Goal: Feedback & Contribution: Contribute content

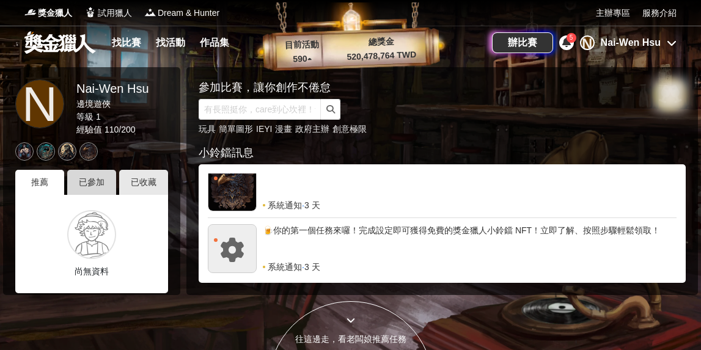
click at [97, 183] on div "已參加" at bounding box center [91, 182] width 49 height 25
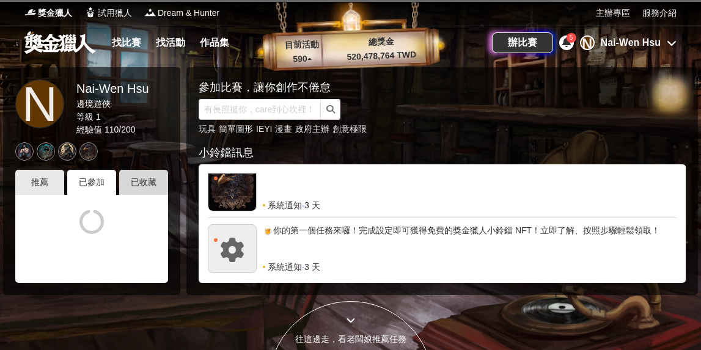
click at [149, 177] on div "已收藏" at bounding box center [143, 182] width 49 height 25
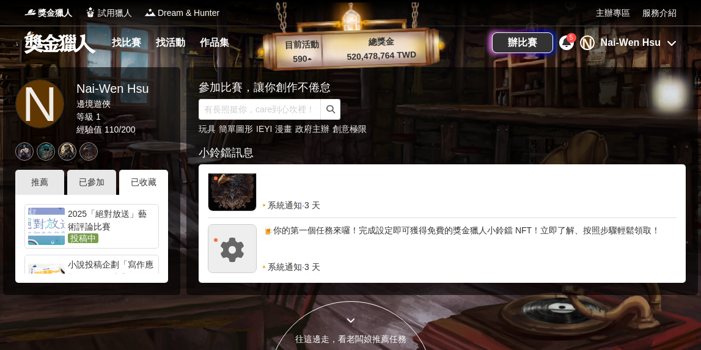
click at [95, 220] on div "2025「絕對放送」藝術評論比賽" at bounding box center [111, 220] width 87 height 24
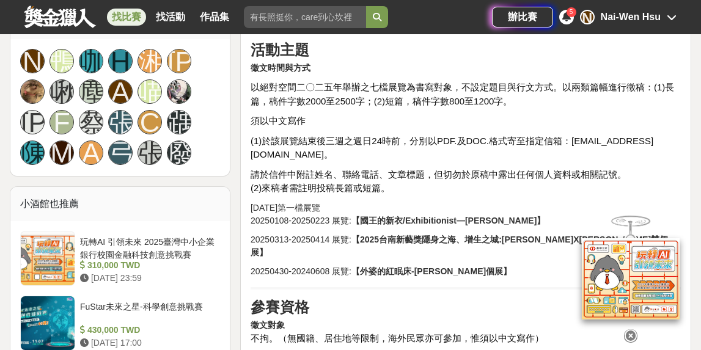
scroll to position [878, 0]
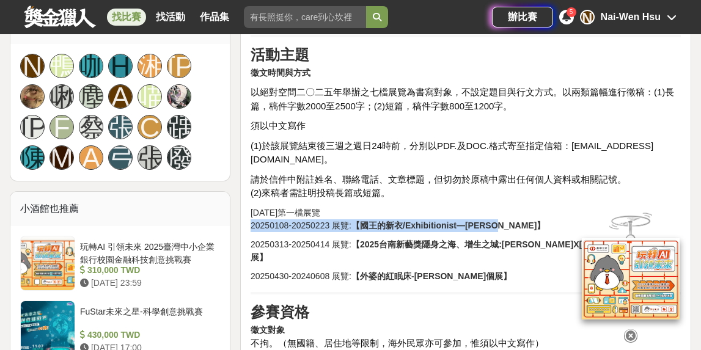
drag, startPoint x: 527, startPoint y: 182, endPoint x: 251, endPoint y: 191, distance: 276.5
click at [251, 207] on p "2025年第一檔展覽 20250108-20250223 展覽: 【國王的新衣/Exhibitionist—陳俊宇個展】" at bounding box center [466, 220] width 430 height 26
copy p "20250108-20250223 展覽: 【國王的新衣/Exhibitionist—陳俊宇個展】"
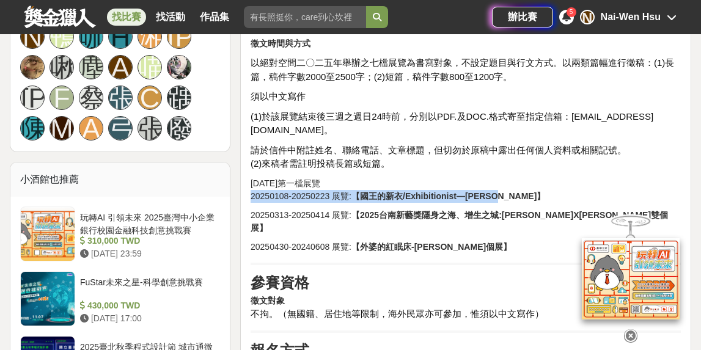
scroll to position [903, 0]
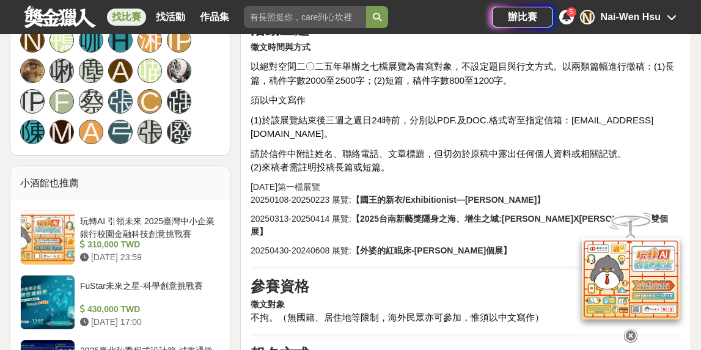
click at [481, 245] on p "20250430-20240608 展覽: 【外婆的紅眠床-曾國榮個展】" at bounding box center [466, 251] width 430 height 13
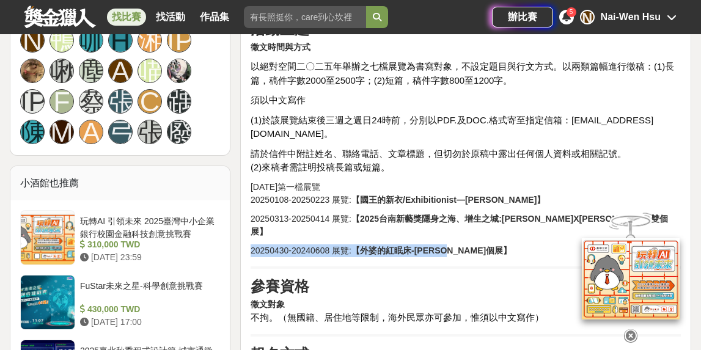
drag, startPoint x: 476, startPoint y: 201, endPoint x: 248, endPoint y: 202, distance: 228.6
copy p "20250430-20240608 展覽: 【外婆的紅眠床-曾國榮個展】"
click at [361, 246] on strong "【外婆的紅眠床-曾國榮個展】" at bounding box center [431, 251] width 160 height 10
drag, startPoint x: 357, startPoint y: 202, endPoint x: 456, endPoint y: 201, distance: 99.0
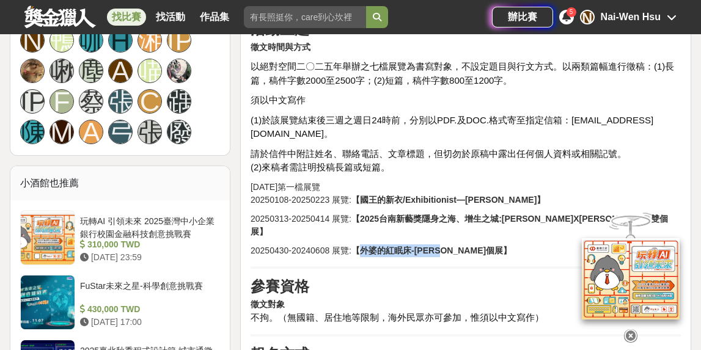
click at [456, 246] on strong "【外婆的紅眠床-曾國榮個展】" at bounding box center [431, 251] width 160 height 10
copy strong "外婆的紅眠床-曾國榮個展"
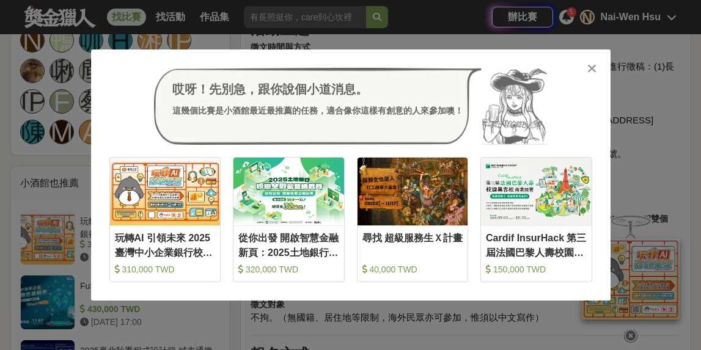
click at [595, 68] on icon at bounding box center [591, 68] width 9 height 12
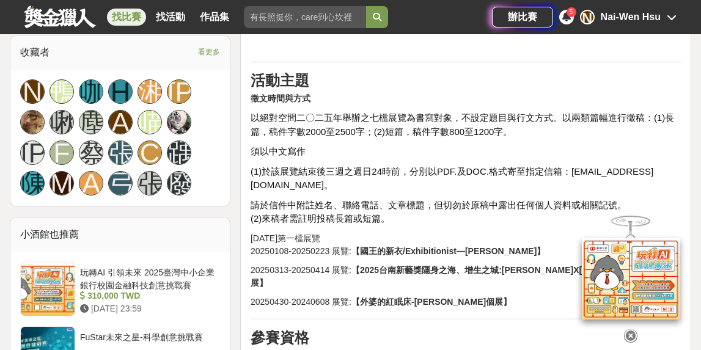
scroll to position [849, 0]
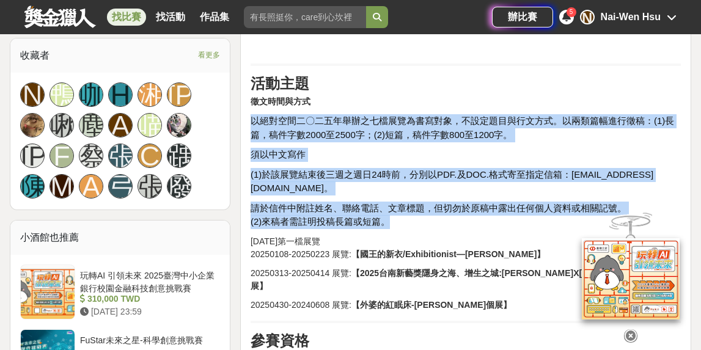
drag, startPoint x: 386, startPoint y: 188, endPoint x: 251, endPoint y: 97, distance: 162.9
copy div "以 絕對空間 二〇二五年舉辦之七檔展覽為書寫對象，不設定題目與行文方式。以兩類篇幅進行徵稿：(1)長篇，稿件字數2000至2500字；(2)短篇，稿件字數80…"
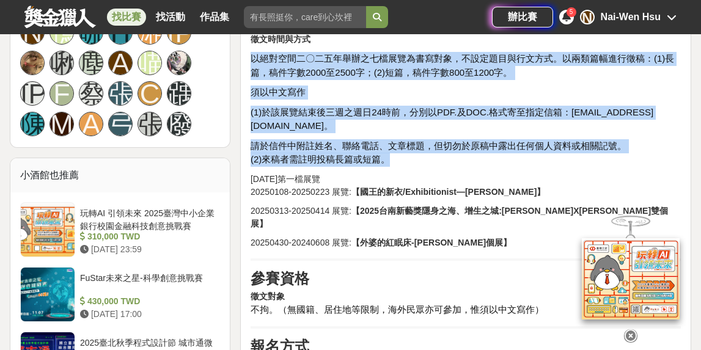
scroll to position [930, 0]
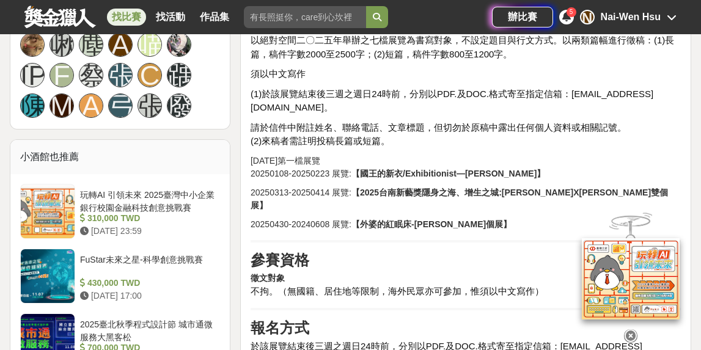
click at [495, 188] on strong "【2025台南新藝獎隱身之海、增生之城:翁榛羚X鈴木貴彥雙個展】" at bounding box center [460, 199] width 418 height 23
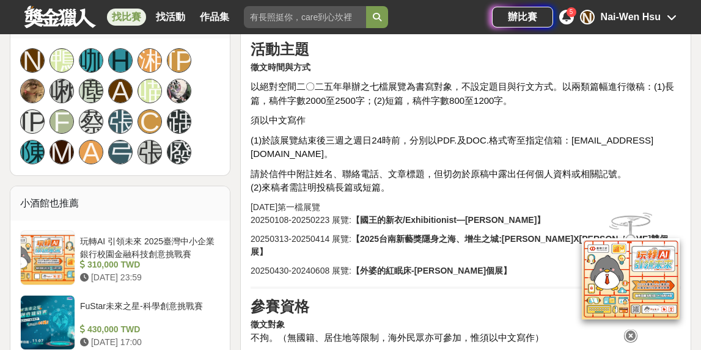
scroll to position [798, 0]
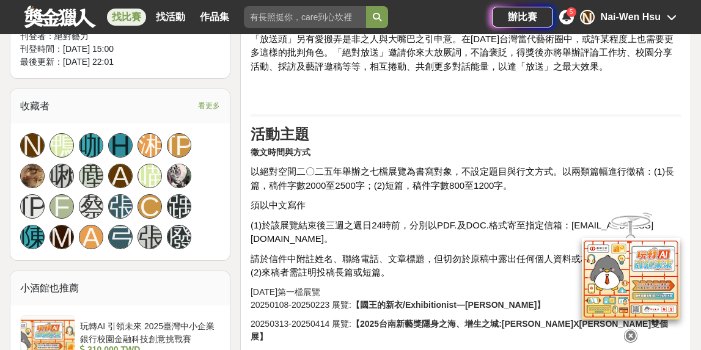
click at [590, 220] on span "(1)於該展覽結束後三週之週日24時前，分別以PDF.及DOC.格式寄至指定信箱：asahornsun@gmail.com。" at bounding box center [452, 232] width 403 height 24
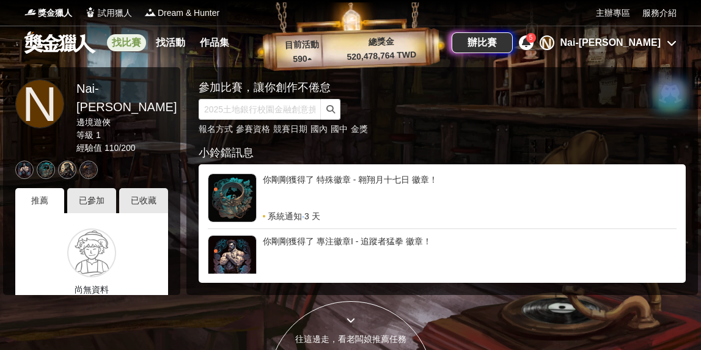
click at [127, 42] on link "找比賽" at bounding box center [126, 42] width 39 height 17
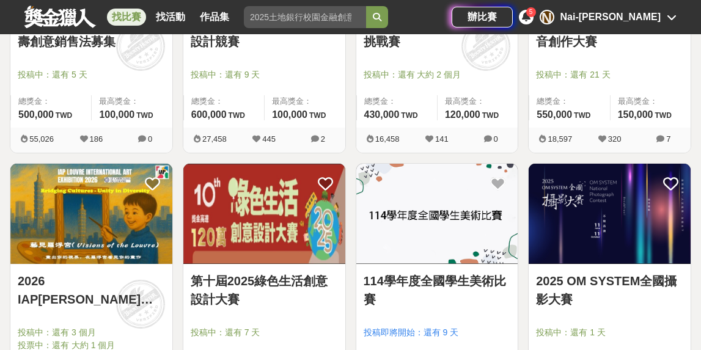
scroll to position [999, 0]
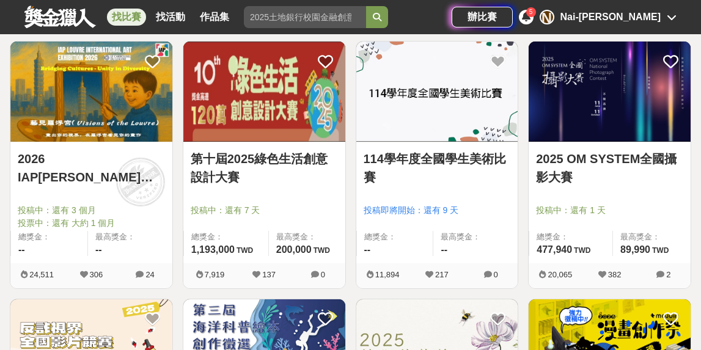
click at [536, 12] on div "5" at bounding box center [531, 12] width 10 height 10
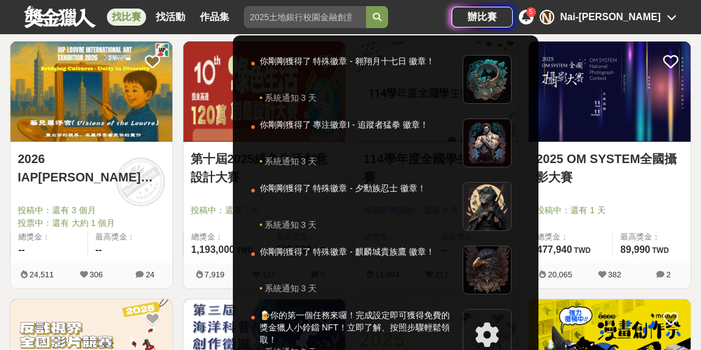
click at [536, 12] on div "5" at bounding box center [531, 12] width 10 height 10
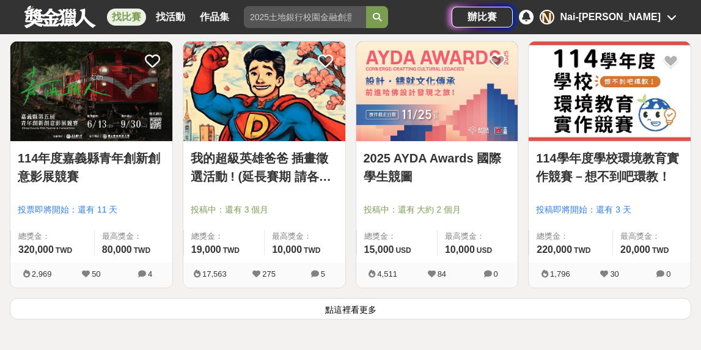
scroll to position [1513, 0]
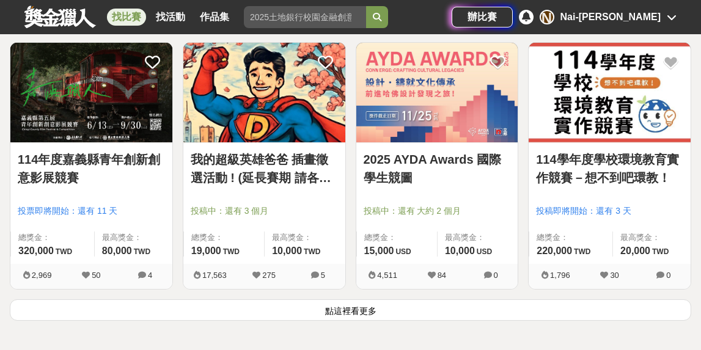
click at [436, 315] on button "點這裡看更多" at bounding box center [351, 310] width 682 height 21
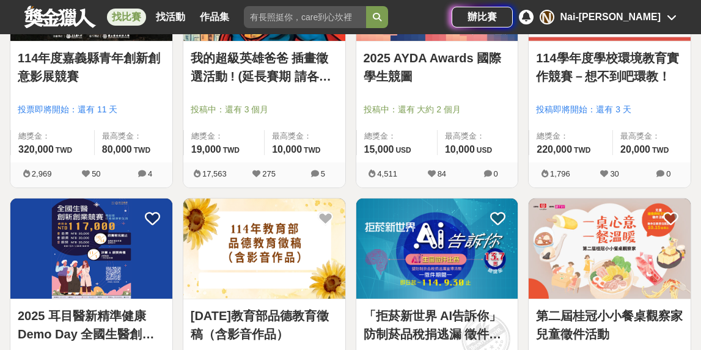
scroll to position [1767, 0]
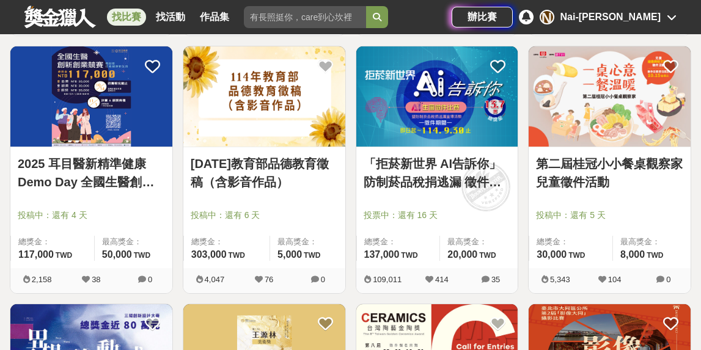
click at [272, 165] on link "114年教育部品德教育徵稿（含影音作品）" at bounding box center [264, 173] width 147 height 37
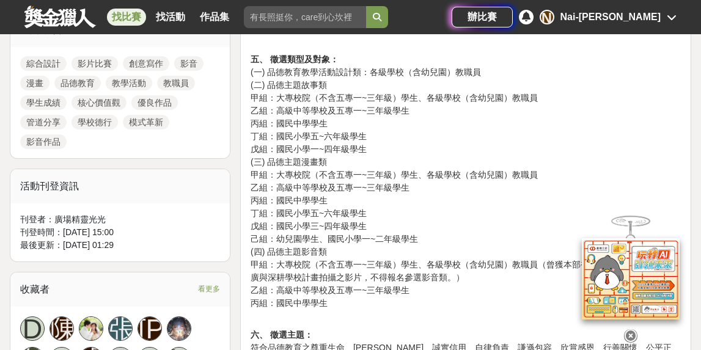
scroll to position [570, 0]
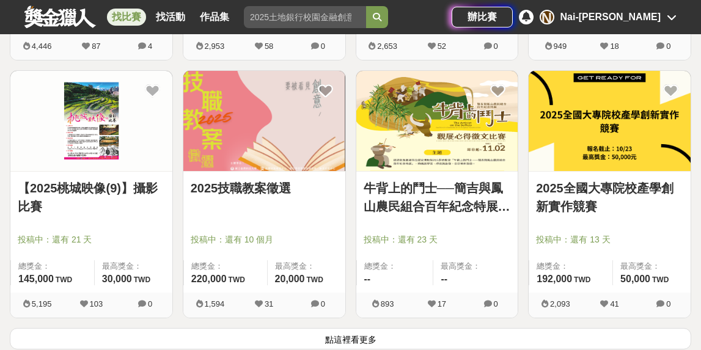
scroll to position [3198, 0]
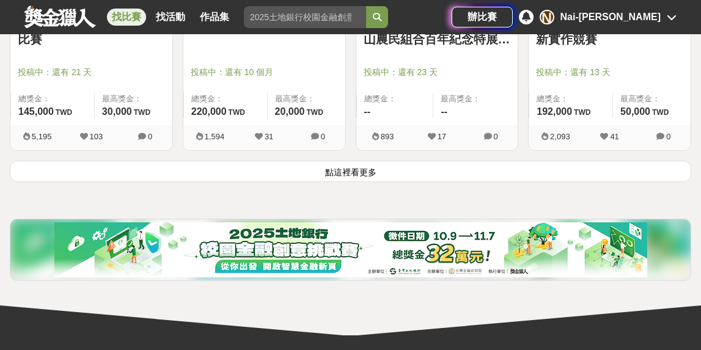
click at [380, 171] on button "點這裡看更多" at bounding box center [351, 171] width 682 height 21
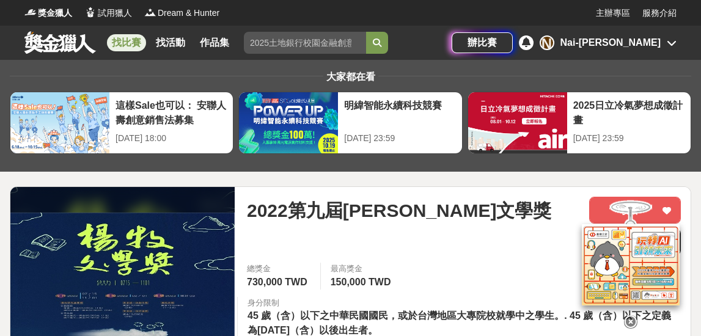
click at [127, 43] on link "找比賽" at bounding box center [126, 42] width 39 height 17
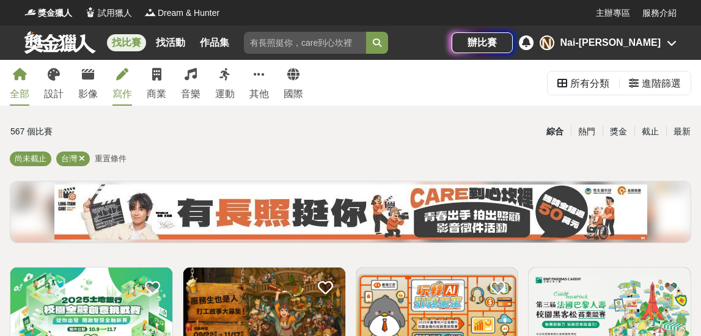
click at [118, 86] on link "寫作" at bounding box center [122, 83] width 20 height 46
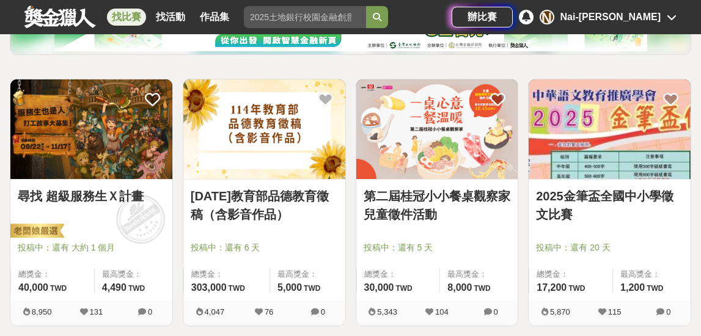
scroll to position [224, 0]
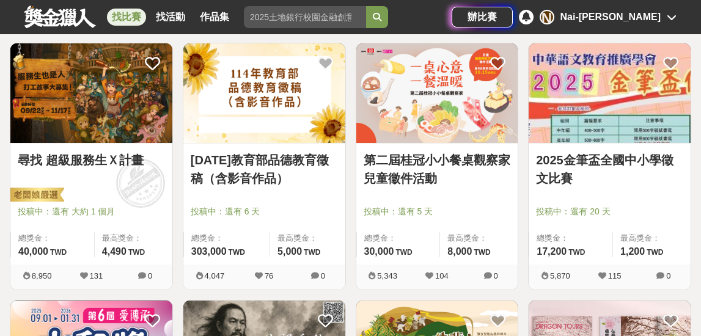
click at [98, 155] on link "尋找 超級服務生Ｘ計畫" at bounding box center [91, 160] width 147 height 18
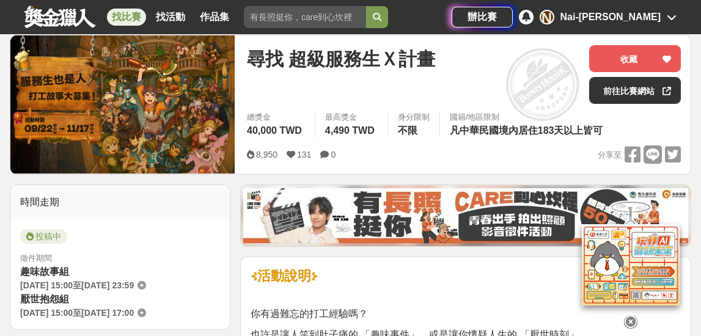
scroll to position [123, 0]
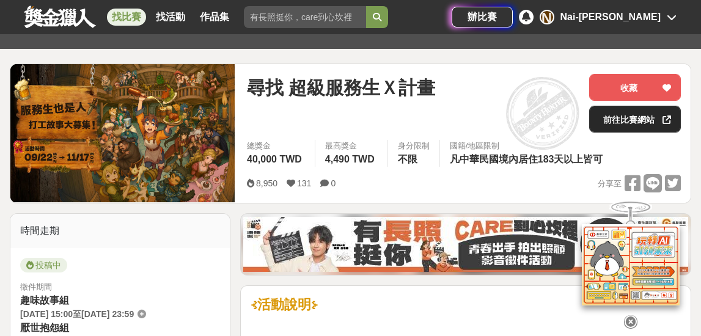
click at [628, 122] on link "前往比賽網站" at bounding box center [635, 119] width 92 height 27
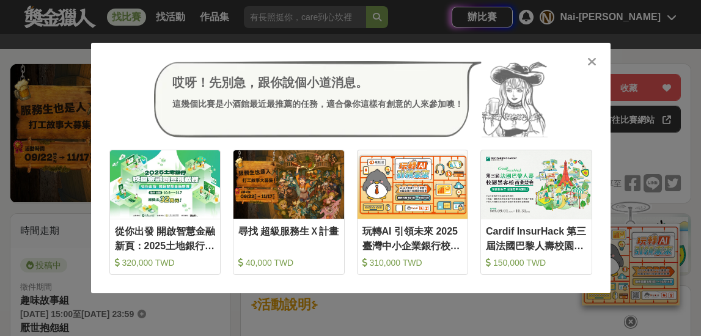
click at [595, 64] on icon at bounding box center [591, 62] width 9 height 12
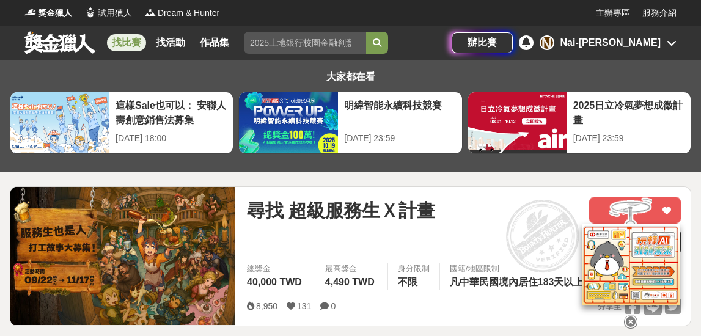
scroll to position [0, 0]
click at [123, 45] on link "找比賽" at bounding box center [126, 42] width 39 height 17
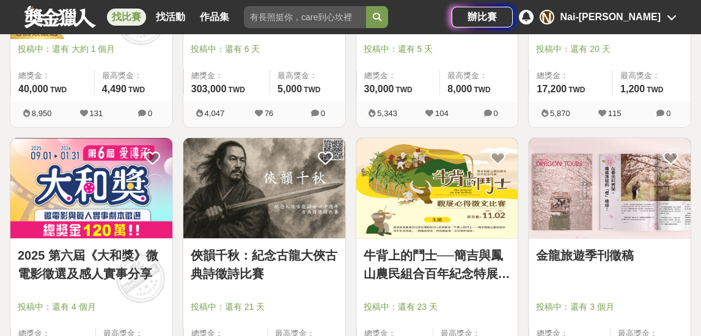
scroll to position [388, 0]
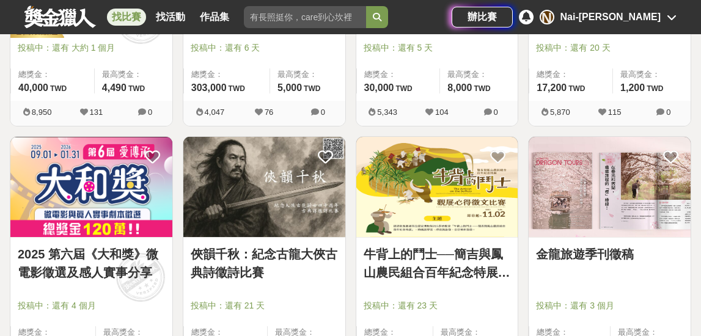
click at [90, 267] on link "2025 第六屆《大和獎》微電影徵選及感人實事分享" at bounding box center [91, 263] width 147 height 37
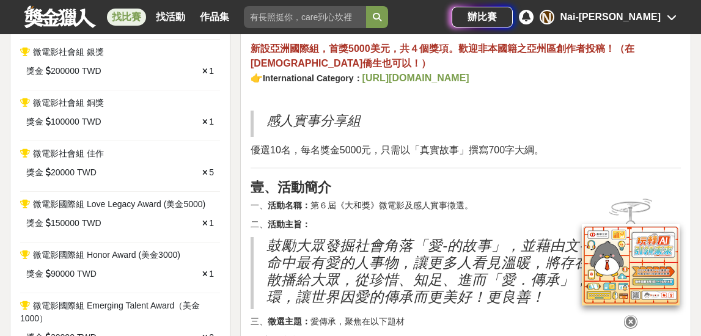
scroll to position [774, 0]
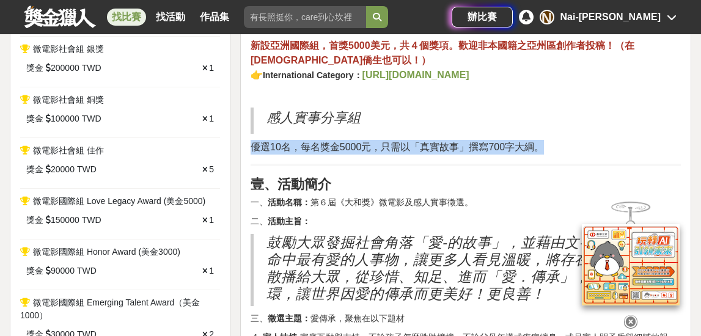
drag, startPoint x: 542, startPoint y: 143, endPoint x: 248, endPoint y: 147, distance: 293.4
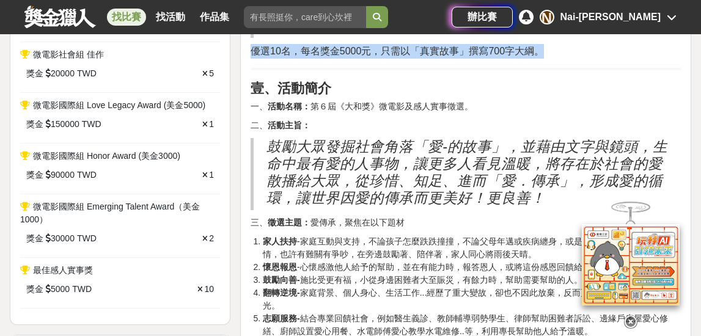
scroll to position [934, 0]
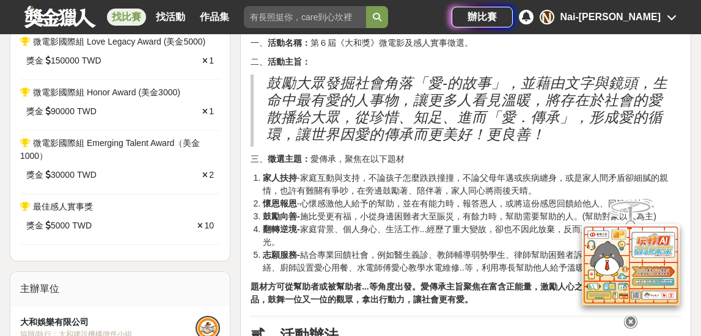
copy span "優選10名，每名獎金5000元，只需以「真實故事」撰寫700字大綱。"
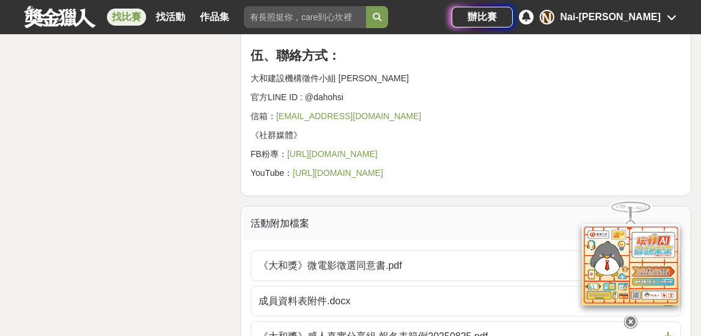
scroll to position [3495, 0]
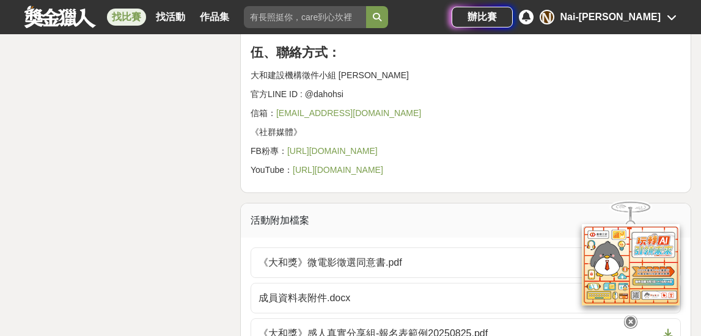
click at [370, 156] on link "https://www.facebook.com/DAHOaward/" at bounding box center [332, 151] width 90 height 10
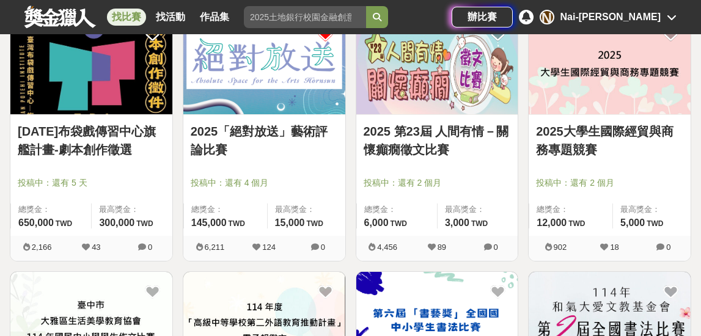
scroll to position [769, 0]
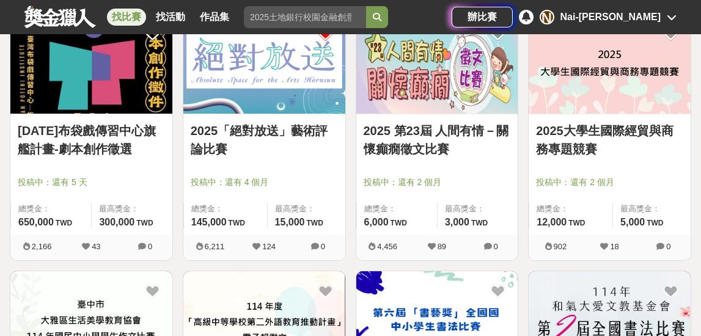
click at [413, 130] on link "2025 第23屆 人間有情－關懷癲癇徵文比賽" at bounding box center [437, 140] width 147 height 37
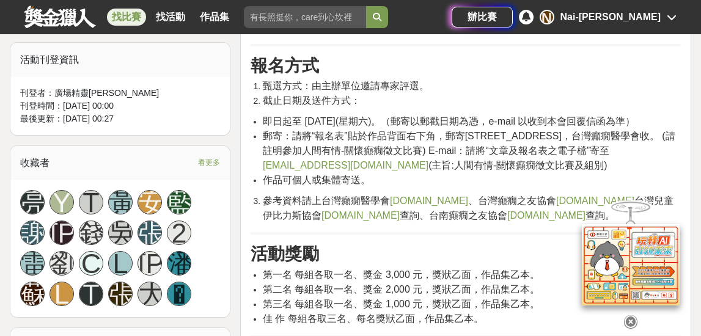
scroll to position [642, 0]
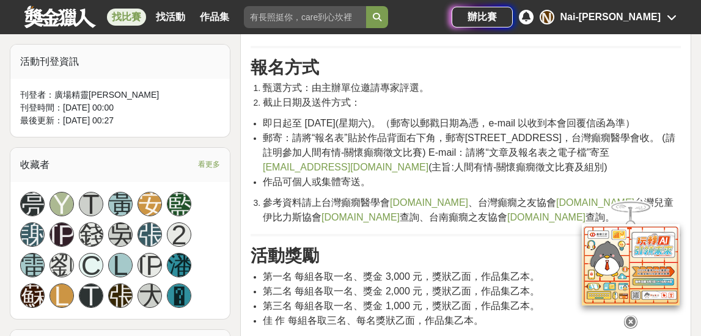
drag, startPoint x: 374, startPoint y: 182, endPoint x: 259, endPoint y: 185, distance: 115.0
click at [259, 185] on ul "即日起至 114 年 12 月 20 日(星期六)。（郵寄以郵戳日期為憑，e-mail 以收到本會回覆信函為準） 郵寄：請將“報名表”貼於作品背面右下角，郵寄…" at bounding box center [466, 152] width 430 height 73
copy span "epil1990@ms36.hinet.net"
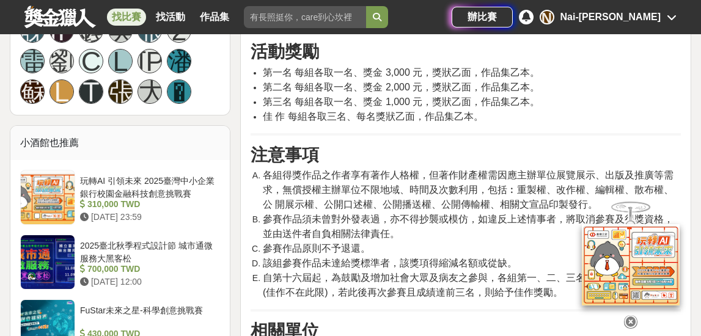
scroll to position [845, 0]
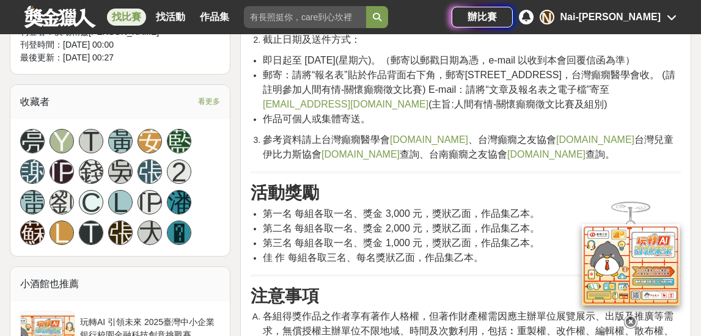
copy span "epil1990@ms36.hinet.net"
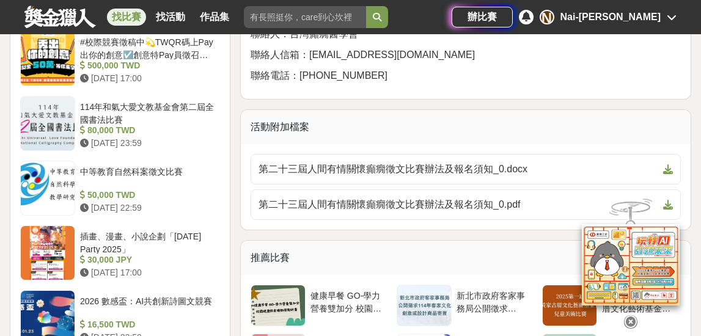
scroll to position [1336, 0]
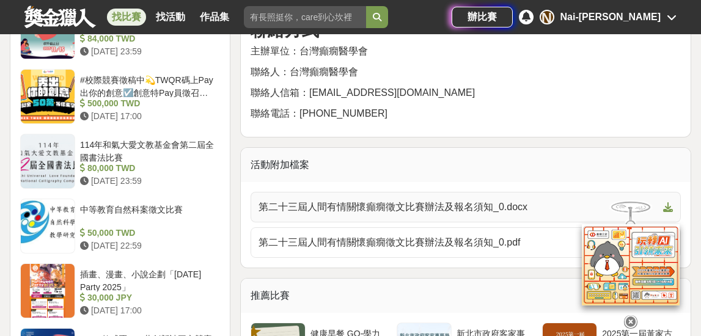
click at [439, 204] on span "第二十三屆人間有情關懷癲癇徵文比賽辦法及報名須知_0.docx" at bounding box center [459, 207] width 400 height 15
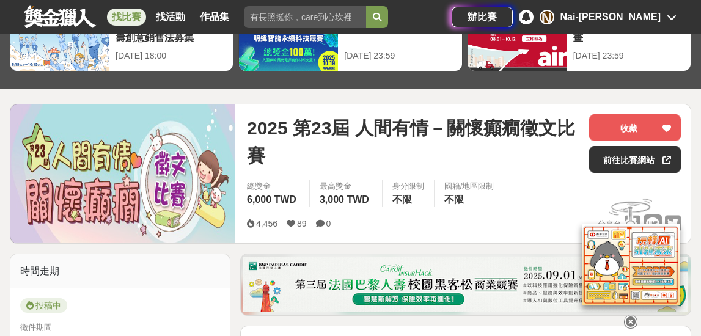
scroll to position [84, 0]
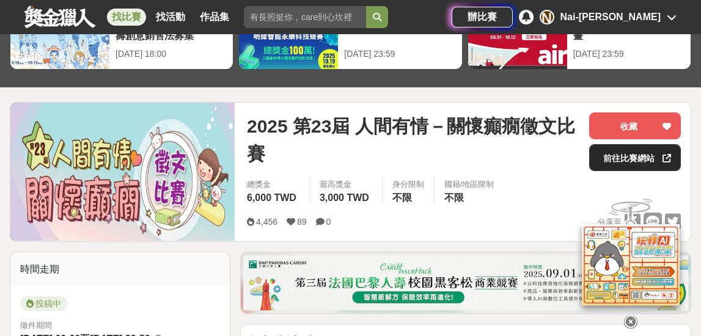
click at [638, 156] on link "前往比賽網站" at bounding box center [635, 157] width 92 height 27
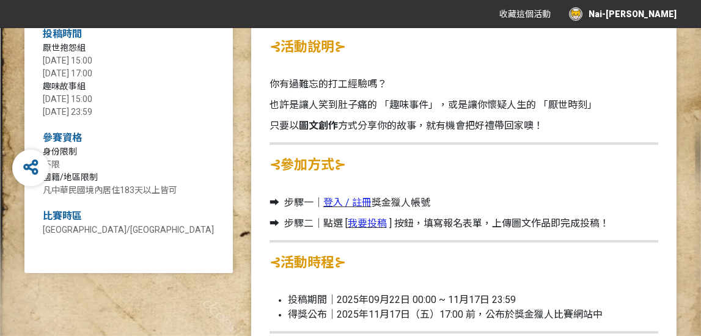
scroll to position [506, 0]
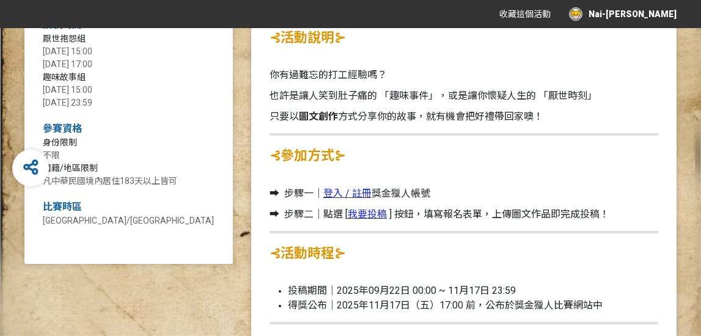
click at [346, 191] on span "登入 / 註冊" at bounding box center [347, 194] width 48 height 12
click at [367, 208] on span "我要投稿" at bounding box center [367, 214] width 39 height 12
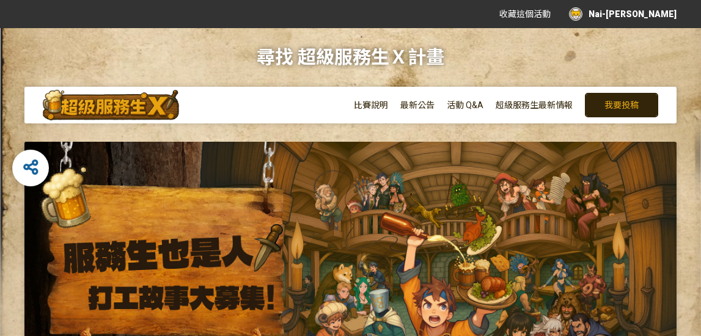
scroll to position [0, 0]
click at [375, 105] on span "比賽說明" at bounding box center [371, 105] width 34 height 10
click at [373, 105] on span "比賽說明" at bounding box center [371, 105] width 34 height 10
click at [619, 103] on span "我要投稿" at bounding box center [622, 105] width 34 height 10
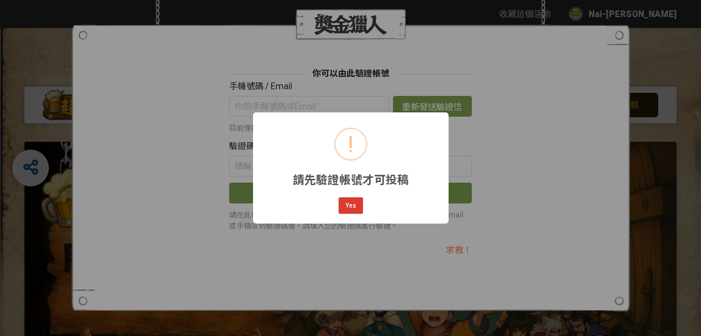
click at [349, 207] on button "Yes" at bounding box center [351, 205] width 24 height 17
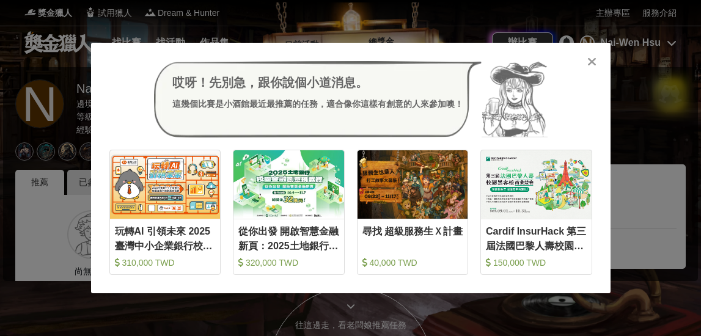
click at [592, 61] on icon at bounding box center [591, 62] width 9 height 12
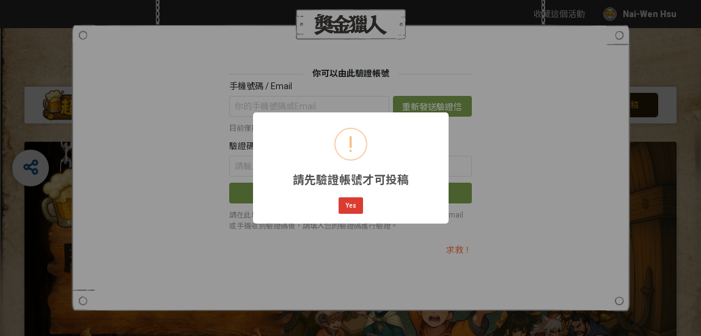
click at [346, 204] on button "Yes" at bounding box center [351, 205] width 24 height 17
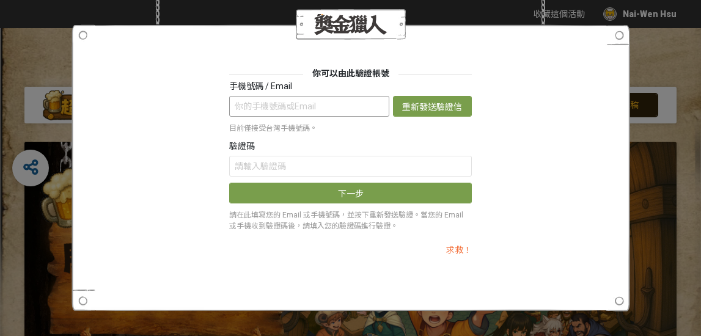
click at [342, 100] on input "text" at bounding box center [309, 106] width 160 height 21
type input "ㄞ"
type input "0983413493"
click at [447, 109] on button "重新發送驗證信" at bounding box center [432, 106] width 79 height 21
click at [427, 105] on button "重新發送驗證信" at bounding box center [432, 106] width 79 height 21
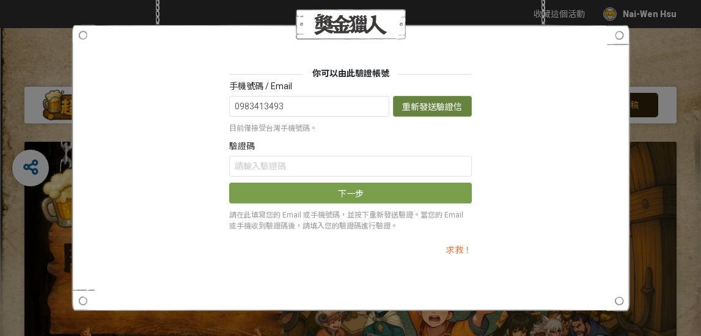
click at [421, 105] on button "重新發送驗證信" at bounding box center [432, 106] width 79 height 21
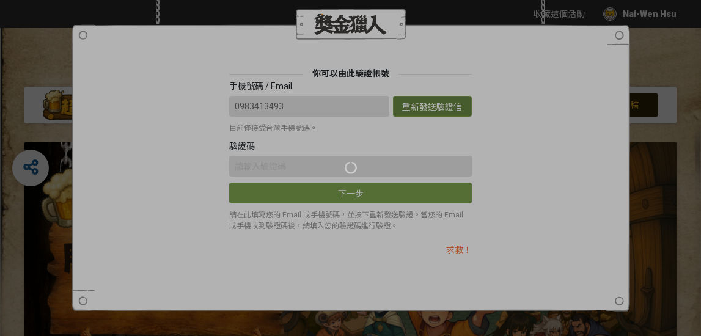
click at [421, 105] on div at bounding box center [350, 168] width 701 height 336
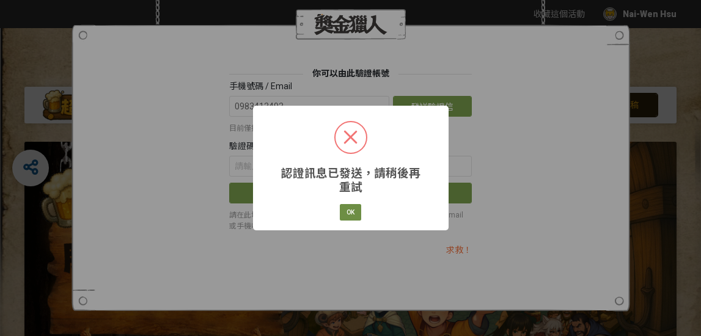
click at [349, 212] on button "OK" at bounding box center [350, 212] width 21 height 17
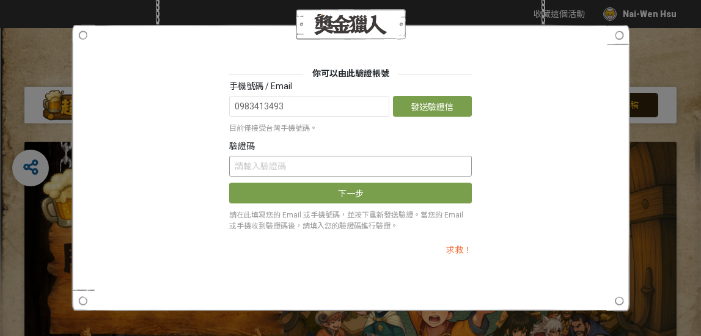
click at [346, 159] on input "text" at bounding box center [350, 166] width 243 height 21
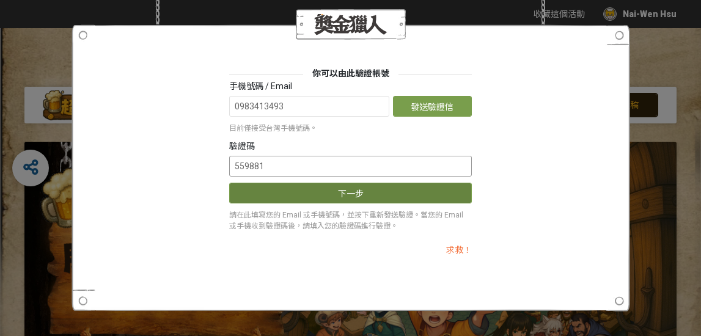
type input "559881"
click at [370, 198] on button "下一步" at bounding box center [350, 193] width 243 height 21
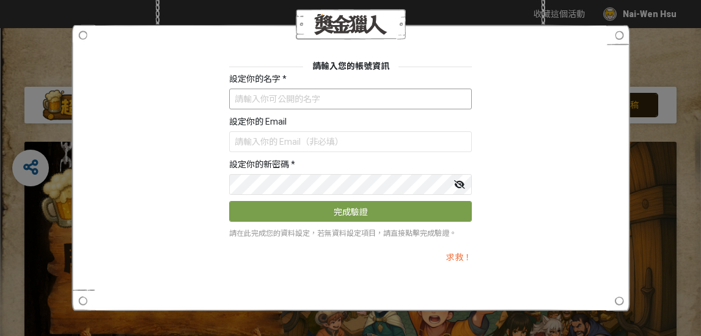
type input "Ｎ"
type input "Nai"
type input "[EMAIL_ADDRESS][DOMAIN_NAME]"
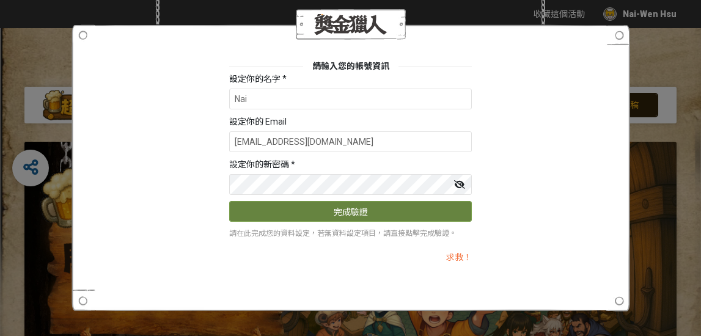
click at [323, 216] on button "完成驗證" at bounding box center [350, 211] width 243 height 21
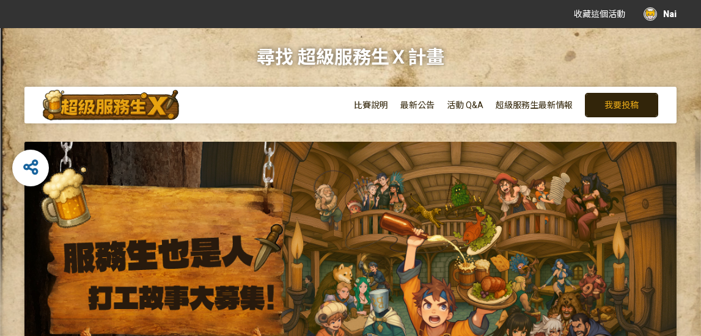
click at [615, 101] on span "我要投稿" at bounding box center [622, 105] width 34 height 10
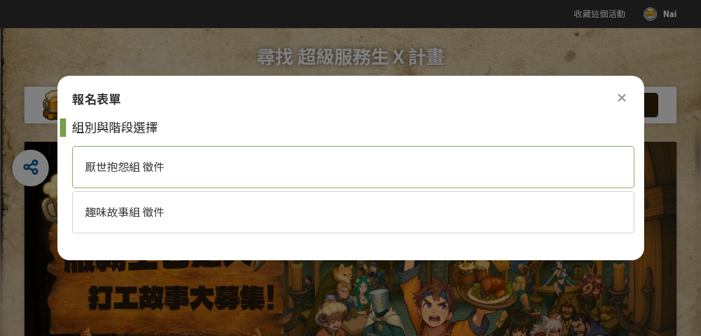
click at [296, 163] on div "厭世抱怨組 徵件" at bounding box center [353, 167] width 562 height 42
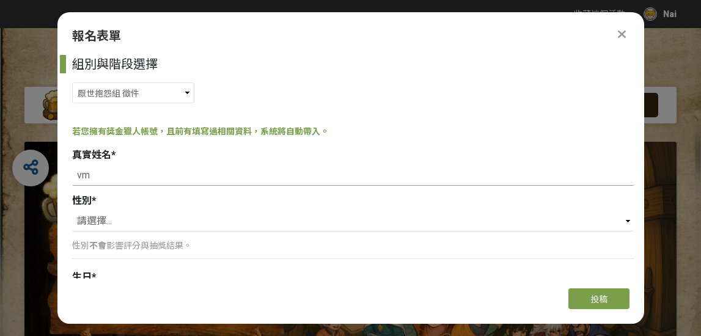
type input "v"
type input "許乃文"
select select "女"
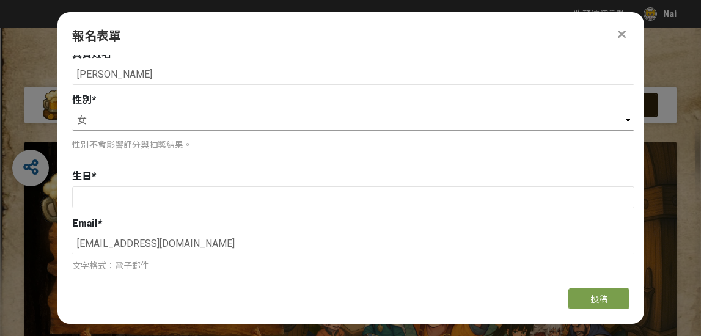
scroll to position [96, 0]
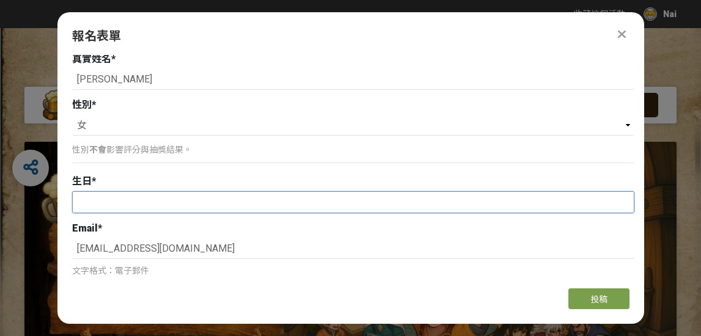
click at [150, 204] on input "text" at bounding box center [353, 202] width 561 height 21
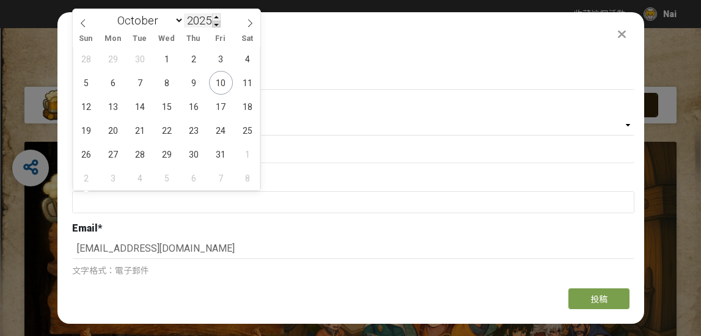
click at [215, 24] on span at bounding box center [216, 24] width 9 height 7
type input "2024"
click at [203, 21] on input "2024" at bounding box center [202, 20] width 37 height 14
type input "1991"
select select "4"
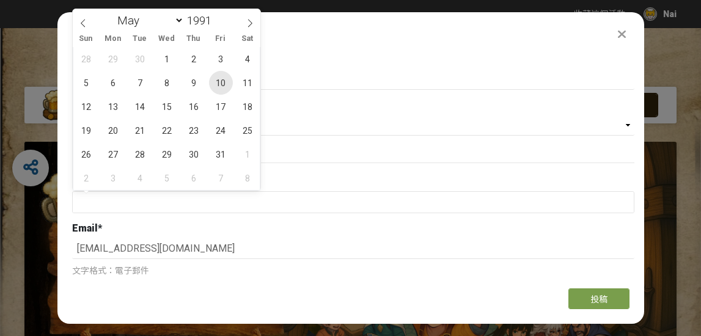
click at [224, 86] on span "10" at bounding box center [221, 83] width 24 height 24
type input "1991-05-10"
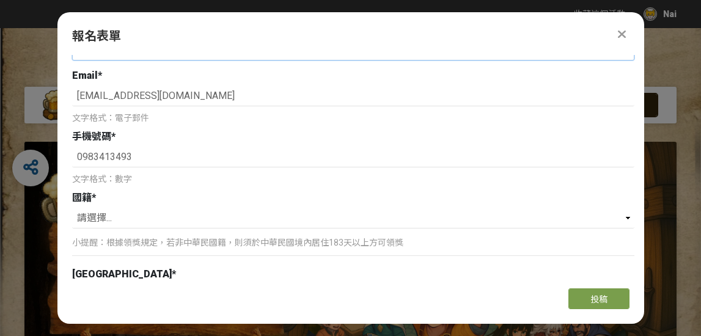
scroll to position [316, 0]
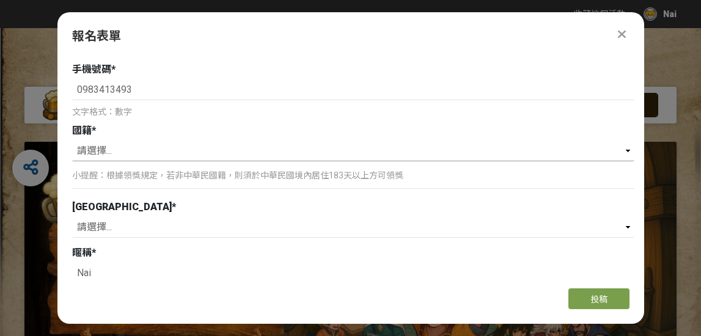
select select "Taiwan"
click at [177, 176] on p "小提醒：根據領獎規定，若非中華民國籍，則須於中華民國境內居住183天以上方可領獎" at bounding box center [353, 175] width 562 height 13
select select "臺北市"
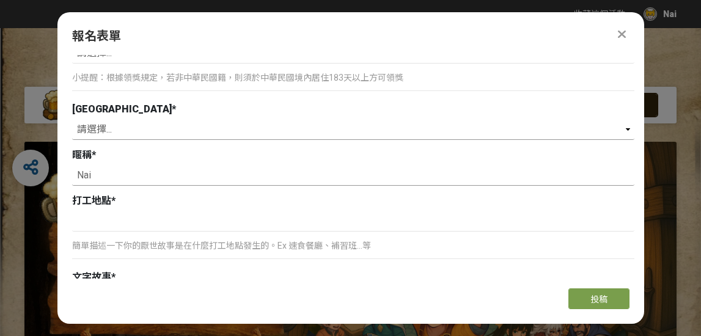
scroll to position [475, 0]
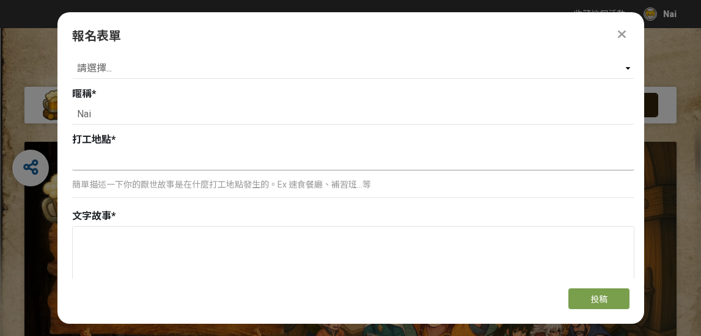
click at [160, 164] on input at bounding box center [353, 160] width 562 height 21
type input "d"
type input "咖"
type input "餐"
type input "咖啡店"
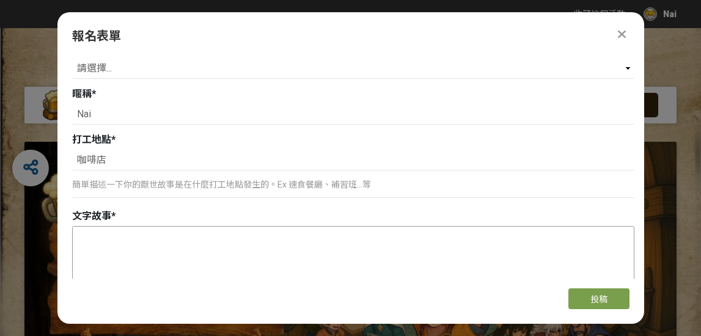
click at [169, 251] on textarea at bounding box center [353, 288] width 561 height 122
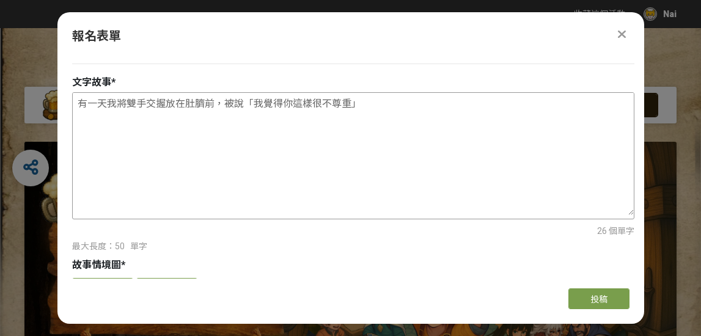
click at [265, 107] on textarea "有一天我將雙手交握放在肚臍前，被說「我覺得你這樣很不尊重」" at bounding box center [353, 154] width 561 height 122
click at [386, 105] on textarea "有一天我將雙手交握放在肚臍前，被說「覺得你這樣很不尊重」" at bounding box center [353, 154] width 561 height 122
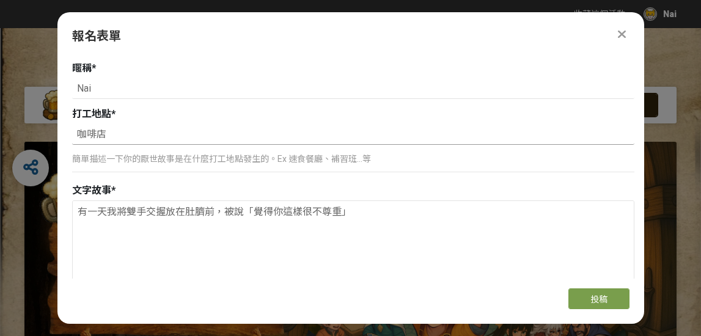
scroll to position [457, 0]
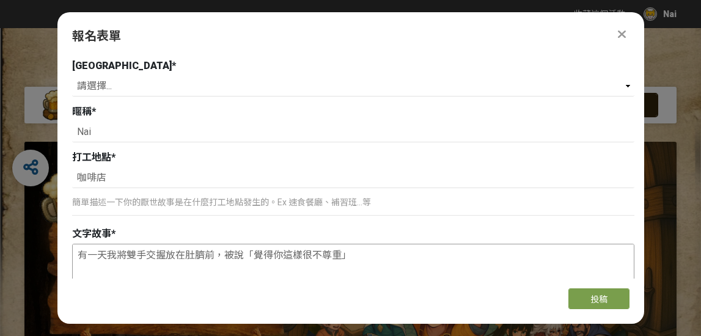
click at [254, 254] on textarea "有一天我將雙手交握放在肚臍前，被說「覺得你這樣很不尊重」" at bounding box center [353, 306] width 561 height 122
click at [290, 257] on textarea "有一天我將雙手交握放在肚臍前，被說「覺得你這樣很不尊重」" at bounding box center [353, 306] width 561 height 122
click at [260, 273] on textarea "有一天我將雙手交握放在肚臍前，被說「覺得你這樣很不尊重」" at bounding box center [353, 306] width 561 height 122
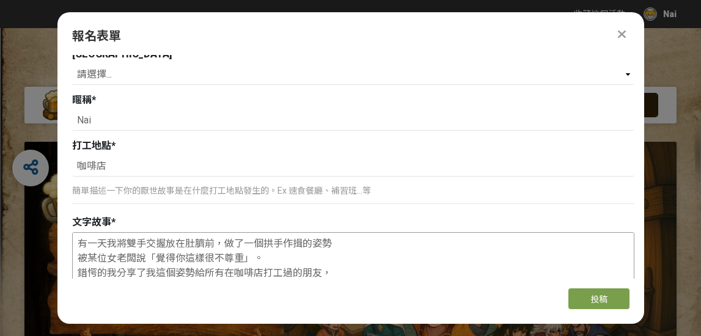
scroll to position [588, 0]
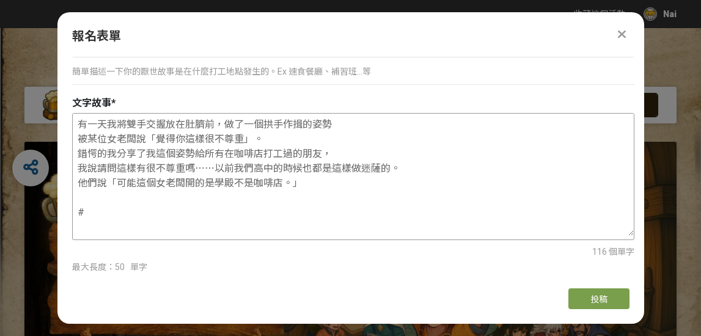
drag, startPoint x: 362, startPoint y: 168, endPoint x: 380, endPoint y: 169, distance: 17.1
click at [380, 169] on textarea "有一天我將雙手交握放在肚臍前，做了一個拱手作揖的姿勢 被某位女老闆說「覺得你這樣很不尊重」。 錯愕的我分享了我這個姿勢給所有在咖啡店打工過的朋友， 我說請問這…" at bounding box center [353, 175] width 561 height 122
paste textarea "彌撒"
click at [385, 172] on textarea "有一天我將雙手交握放在肚臍前，做了一個拱手作揖的姿勢 被某位女老闆說「覺得你這樣很不尊重」。 錯愕的我分享了我這個姿勢給所有在咖啡店打工過的朋友， 我說請問這…" at bounding box center [353, 175] width 561 height 122
paste textarea "Missa"
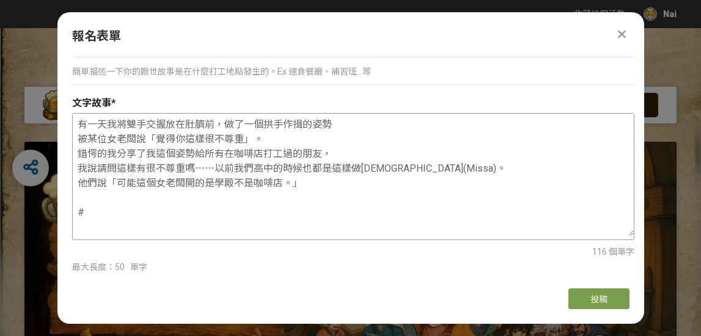
click at [334, 191] on textarea "有一天我將雙手交握放在肚臍前，做了一個拱手作揖的姿勢 被某位女老闆說「覺得你這樣很不尊重」。 錯愕的我分享了我這個姿勢給所有在咖啡店打工過的朋友， 我說請問這…" at bounding box center [353, 175] width 561 height 122
click at [238, 181] on textarea "有一天我將雙手交握放在肚臍前，做了一個拱手作揖的姿勢 被某位女老闆說「覺得你這樣很不尊重」。 錯愕的我分享了我這個姿勢給所有在咖啡店打工過的朋友， 我說請問這…" at bounding box center [353, 175] width 561 height 122
click at [135, 212] on textarea "有一天我將雙手交握放在肚臍前，做了一個拱手作揖的姿勢 被某位女老闆說「覺得你這樣很不尊重」。 錯愕的我分享了我這個姿勢給所有在咖啡店打工過的朋友， 我說請問這…" at bounding box center [353, 175] width 561 height 122
click at [226, 122] on textarea "有一天我將雙手交握放在肚臍前，做了一個拱手作揖的姿勢 被某位女老闆說「覺得你這樣很不尊重」。 錯愕的我分享了我這個姿勢給所有在咖啡店打工過的朋友， 我說請問這…" at bounding box center [353, 175] width 561 height 122
drag, startPoint x: 105, startPoint y: 139, endPoint x: 68, endPoint y: 138, distance: 36.1
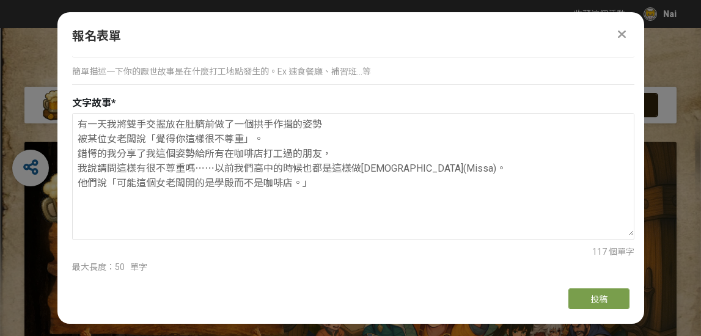
click at [68, 138] on div "組別與階段選擇 厭世抱怨組 徵件 趣味故事組 徵件 若您擁有獎金獵人帳號，且前有填寫過相關資料，系統將自動帶入。 真實姓名 * 許乃文 性別 * 請選擇...…" at bounding box center [350, 167] width 587 height 224
drag, startPoint x: 344, startPoint y: 153, endPoint x: 64, endPoint y: 150, distance: 280.6
click at [63, 151] on div "組別與階段選擇 厭世抱怨組 徵件 趣味故事組 徵件 若您擁有獎金獵人帳號，且前有填寫過相關資料，系統將自動帶入。 真實姓名 * 許乃文 性別 * 請選擇...…" at bounding box center [350, 167] width 587 height 224
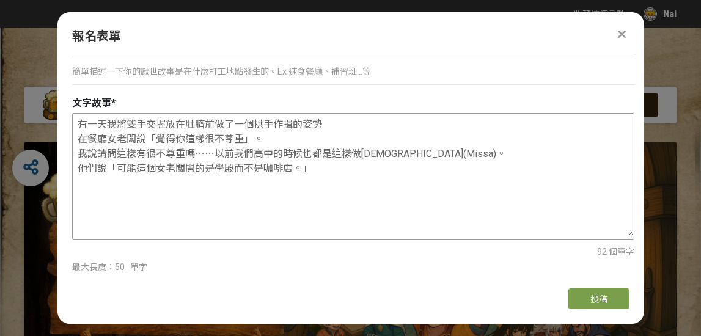
click at [120, 123] on textarea "有一天我將雙手交握放在肚臍前做了一個拱手作揖的姿勢 在餐廳女老闆說「覺得你這樣很不尊重」。 我說請問這樣有很不尊重嗎⋯⋯以前我們高中的時候也都是這樣做彌撒(M…" at bounding box center [353, 175] width 561 height 122
click at [215, 152] on textarea "有一天將雙手交握放在肚臍前做了一個拱手作揖的姿勢 在餐廳女老闆說「覺得你這樣很不尊重」。 我說請問這樣有很不尊重嗎⋯⋯以前我們高中的時候也都是這樣做彌撒(Mi…" at bounding box center [353, 175] width 561 height 122
click at [98, 151] on textarea "有一天將雙手交握放在肚臍前做了一個拱手作揖的姿勢 在餐廳女老闆說「覺得你這樣很不尊重」。 我說請問這樣有很不尊重嗎⋯⋯以前我們高中的時候也都是這樣做彌撒(Mi…" at bounding box center [353, 175] width 561 height 122
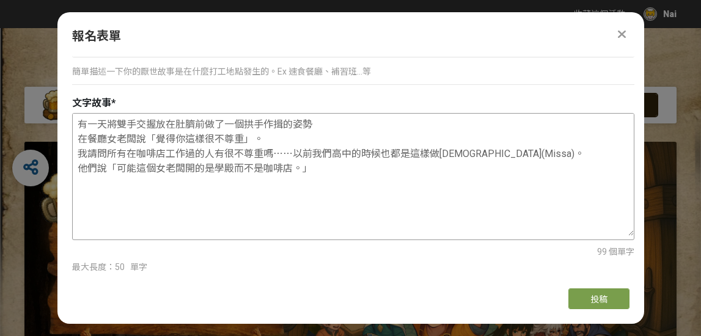
click at [84, 139] on textarea "有一天將雙手交握放在肚臍前做了一個拱手作揖的姿勢 在餐廳女老闆說「覺得你這樣很不尊重」。 我請問所有在咖啡店工作過的人有很不尊重嗎⋯⋯以前我們高中的時候也都是…" at bounding box center [353, 175] width 561 height 122
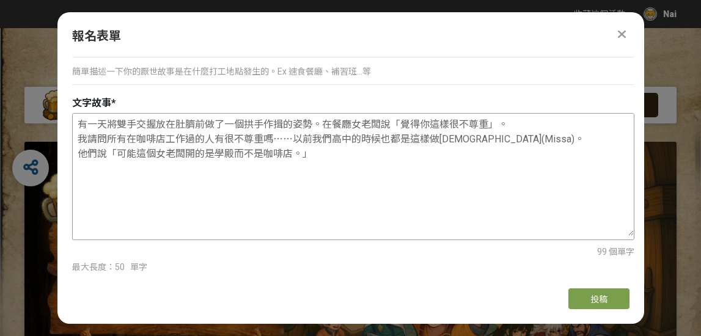
click at [295, 139] on textarea "有一天將雙手交握放在肚臍前做了一個拱手作揖的姿勢。在餐廳女老闆說「覺得你這樣很不尊重」。 我請問所有在咖啡店工作過的人有很不尊重嗎⋯⋯以前我們高中的時候也都是…" at bounding box center [353, 175] width 561 height 122
click at [89, 136] on textarea "有一天將雙手交握放在肚臍前做了一個拱手作揖的姿勢。在餐廳女老闆說「覺得你這樣很不尊重」。 我請問所有在咖啡店工作過的人有很不尊重嗎⋯⋯以前我們高中的時候也都是…" at bounding box center [353, 175] width 561 height 122
click at [331, 121] on textarea "有一天將雙手交握放在肚臍前做了一個拱手作揖的姿勢。在餐廳女老闆說「覺得你這樣很不尊重」。 請問所有在咖啡店工作過的人有很不尊重嗎⋯⋯以前我們高中的時候也都是這…" at bounding box center [353, 175] width 561 height 122
click at [325, 157] on textarea "有一天將雙手交握放在肚臍前做了一個拱手作揖的姿勢。餐廳女老闆：「覺得你這樣很不尊重」。 請問所有在咖啡店工作過的人有很不尊重嗎⋯⋯以前我們高中的時候也都是這樣…" at bounding box center [353, 175] width 561 height 122
click at [108, 153] on textarea "有一天將雙手交握放在肚臍前做了一個拱手作揖的姿勢。餐廳女老闆：「覺得你這樣很不尊重」。 請問所有在咖啡店工作過的人有很不尊重嗎⋯⋯以前我們高中的時候也都是這樣…" at bounding box center [353, 175] width 561 height 122
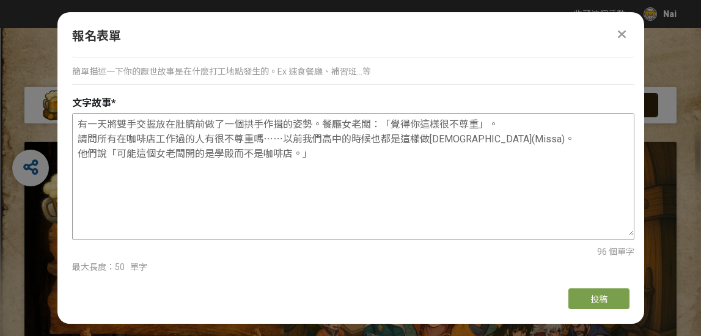
drag, startPoint x: 512, startPoint y: 124, endPoint x: 318, endPoint y: 125, distance: 193.2
click at [318, 124] on textarea "有一天將雙手交握放在肚臍前做了一個拱手作揖的姿勢。餐廳女老闆：「覺得你這樣很不尊重」。 請問所有在咖啡店工作過的人有很不尊重嗎⋯⋯以前我們高中的時候也都是這樣…" at bounding box center [353, 175] width 561 height 122
click at [116, 123] on textarea "有一天將雙手交握放在肚臍前做了一個拱手作揖的姿勢。 請問所有在咖啡店工作過的人有很不尊重嗎⋯⋯以前我們高中的時候也都是這樣做彌撒(Missa)。 他們說「可能…" at bounding box center [353, 175] width 561 height 122
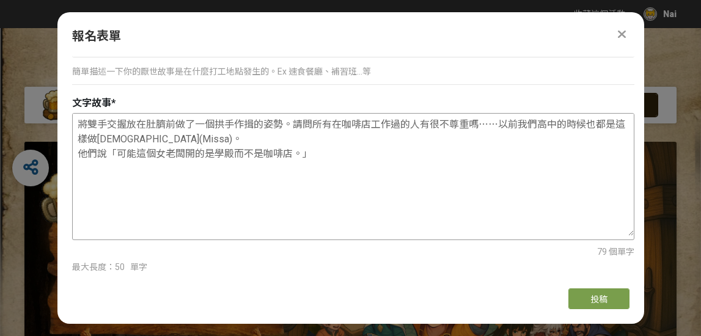
click at [314, 123] on textarea "將雙手交握放在肚臍前做了一個拱手作揖的姿勢。請問所有在咖啡店工作過的人有很不尊重嗎⋯⋯以前我們高中的時候也都是這樣做彌撒(Missa)。 他們說「可能這個女老…" at bounding box center [353, 175] width 561 height 122
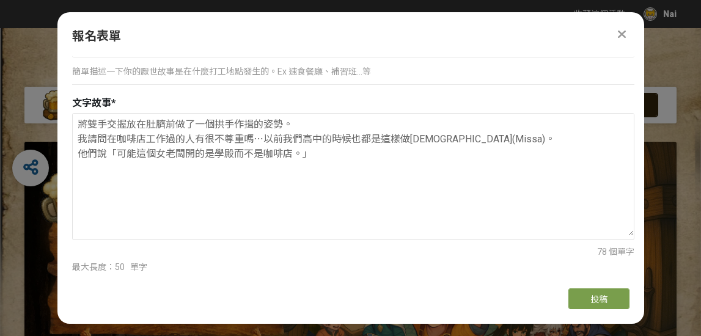
drag, startPoint x: 302, startPoint y: 127, endPoint x: 46, endPoint y: 119, distance: 256.3
click at [218, 67] on p "簡單描述一下你的厭世故事是在什麼打工地點發生的。Ex 速食餐廳、補習班…等" at bounding box center [353, 71] width 562 height 13
click at [91, 124] on textarea "將雙手交握放在肚臍前做了一個拱手作揖的姿勢。 我請問在咖啡店工作過的人有很不尊重嗎⋯以前我們高中的時候也都是這樣做彌撒(Missa)。 他們說「可能這個女老闆…" at bounding box center [353, 175] width 561 height 122
click at [85, 137] on textarea "雙手交握放在肚臍做了拱手作揖的姿勢。 我請問在咖啡店工作過的人有很不尊重嗎⋯以前我們高中的時候也都是這樣做彌撒(Missa)。 他們說「可能這個女老闆開的是學…" at bounding box center [353, 175] width 561 height 122
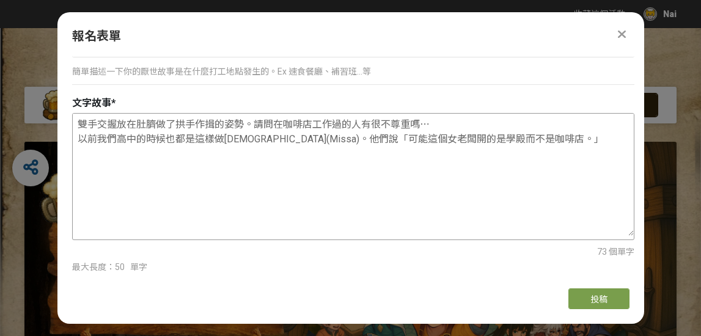
click at [248, 125] on textarea "雙手交握放在肚臍做了拱手作揖的姿勢。請問在咖啡店工作過的人有很不尊重嗎⋯ 以前我們高中的時候也都是這樣做彌撒(Missa)。他們說「可能這個女老闆開的是學殿而…" at bounding box center [353, 175] width 561 height 122
drag, startPoint x: 291, startPoint y: 135, endPoint x: 568, endPoint y: 142, distance: 277.0
click at [568, 142] on textarea "雙手交握放在肚臍做了拱手作揖的姿勢就被罵了。請問在咖啡店工作過的人有很不尊重嗎⋯ 以前我們高中的時候也都是這樣做彌撒(Missa)。他們說「可能這個女老闆開的…" at bounding box center [353, 175] width 561 height 122
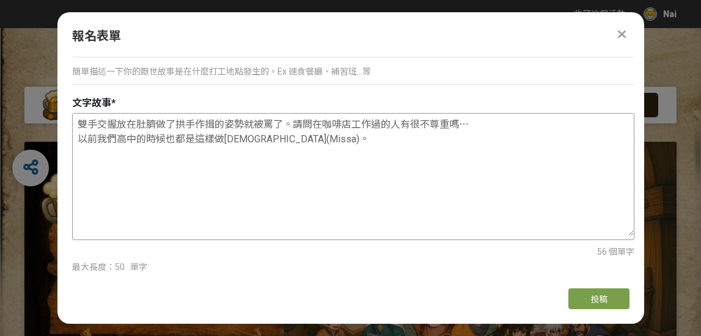
click at [97, 135] on textarea "雙手交握放在肚臍做了拱手作揖的姿勢就被罵了。請問在咖啡店工作過的人有很不尊重嗎⋯ 以前我們高中的時候也都是這樣做彌撒(Missa)。" at bounding box center [353, 175] width 561 height 122
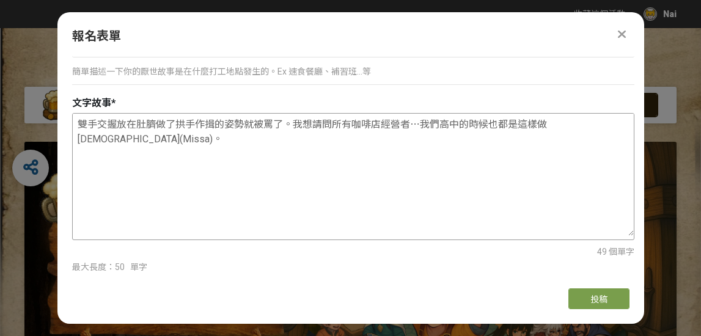
click at [291, 123] on textarea "雙手交握放在肚臍做了拱手作揖的姿勢就被罵了。我想請問所有咖啡店經營者⋯我們高中的時候也都是這樣做彌撒(Missa)。" at bounding box center [353, 175] width 561 height 122
click at [284, 125] on textarea "雙手交握放在肚臍做了拱手作揖的姿勢就被罵了。我想請問所有咖啡店經營者⋯我們高中的時候也都是這樣做彌撒(Missa)。" at bounding box center [353, 175] width 561 height 122
click at [294, 126] on textarea "雙手交握放在肚臍做了拱手作揖的姿勢就被罵了。我想請問所有咖啡店經營者⋯我們高中的時候也都是這樣做彌撒(Missa)。" at bounding box center [353, 175] width 561 height 122
click at [311, 125] on textarea "雙手交握放在肚臍做了拱手作揖的姿勢就被罵了。我想請問所有咖啡店經營者⋯我們高中的時候也都是這樣做彌撒(Missa)。" at bounding box center [353, 175] width 561 height 122
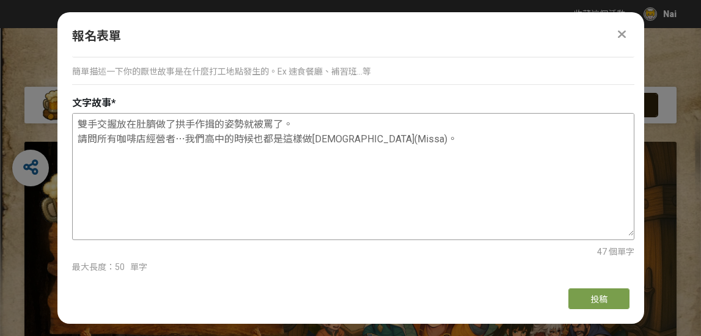
click at [323, 131] on textarea "雙手交握放在肚臍做了拱手作揖的姿勢就被罵了。 請問所有咖啡店經營者⋯我們高中的時候也都是這樣做彌撒(Missa)。" at bounding box center [353, 175] width 561 height 122
click at [307, 123] on textarea "雙手交握放在肚臍做了拱手作揖的姿勢就被罵了。 請問所有咖啡店經營者⋯我們高中的時候也都是這樣做彌撒(Missa)。" at bounding box center [353, 175] width 561 height 122
type textarea "雙手交握放在肚臍做了拱手作揖的姿勢就被罵了。 請問所有咖啡店經營者⋯我們高中的時候也都是這樣做彌撒(Missa)。"
click at [234, 68] on p "簡單描述一下你的厭世故事是在什麼打工地點發生的。Ex 速食餐廳、補習班…等" at bounding box center [353, 71] width 562 height 13
click at [232, 73] on p "簡單描述一下你的厭世故事是在什麼打工地點發生的。Ex 速食餐廳、補習班…等" at bounding box center [353, 71] width 562 height 13
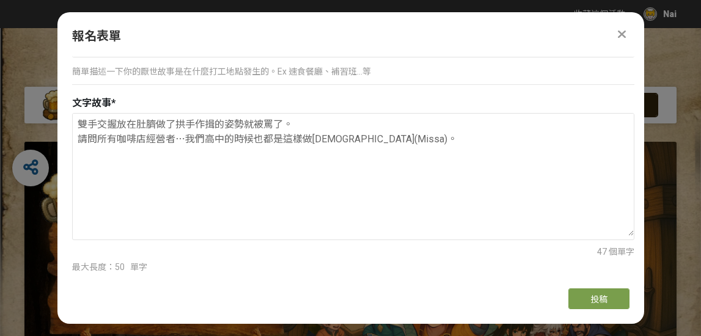
click at [232, 73] on p "簡單描述一下你的厭世故事是在什麼打工地點發生的。Ex 速食餐廳、補習班…等" at bounding box center [353, 71] width 562 height 13
click at [202, 65] on div "簡單描述一下你的厭世故事是在什麼打工地點發生的。Ex 速食餐廳、補習班…等" at bounding box center [353, 77] width 562 height 28
click at [170, 77] on p "簡單描述一下你的厭世故事是在什麼打工地點發生的。Ex 速食餐廳、補習班…等" at bounding box center [353, 71] width 562 height 13
click at [167, 68] on p "簡單描述一下你的厭世故事是在什麼打工地點發生的。Ex 速食餐廳、補習班…等" at bounding box center [353, 71] width 562 height 13
click at [295, 72] on p "簡單描述一下你的厭世故事是在什麼打工地點發生的。Ex 速食餐廳、補習班…等" at bounding box center [353, 71] width 562 height 13
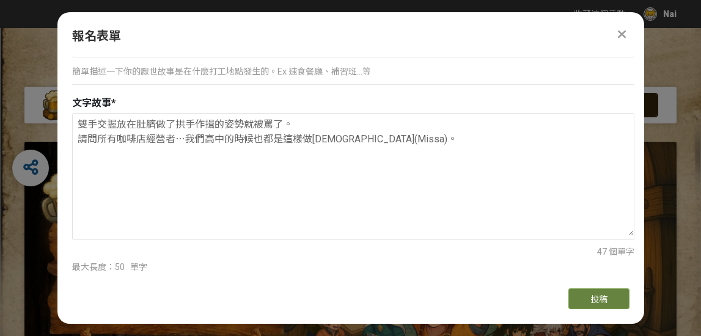
click at [611, 309] on button "投稿" at bounding box center [598, 299] width 61 height 21
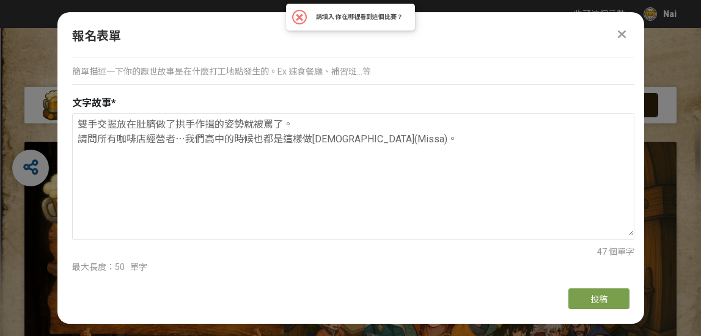
drag, startPoint x: 412, startPoint y: 67, endPoint x: 403, endPoint y: 67, distance: 9.2
click at [403, 67] on p "簡單描述一下你的厭世故事是在什麼打工地點發生的。Ex 速食餐廳、補習班…等" at bounding box center [353, 71] width 562 height 13
click at [354, 71] on p "簡單描述一下你的厭世故事是在什麼打工地點發生的。Ex 速食餐廳、補習班…等" at bounding box center [353, 71] width 562 height 13
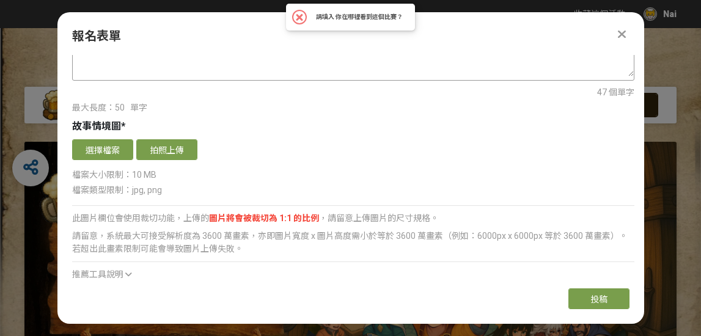
scroll to position [777, 0]
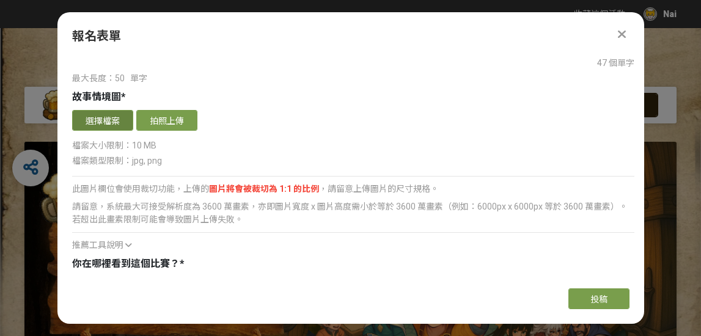
click at [112, 122] on button "選擇檔案" at bounding box center [102, 120] width 61 height 21
click at [116, 122] on button "選擇檔案" at bounding box center [102, 120] width 61 height 21
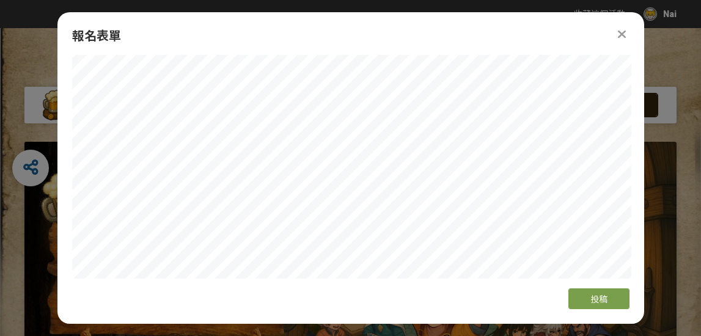
scroll to position [844, 0]
click at [583, 303] on button "投稿" at bounding box center [598, 299] width 61 height 21
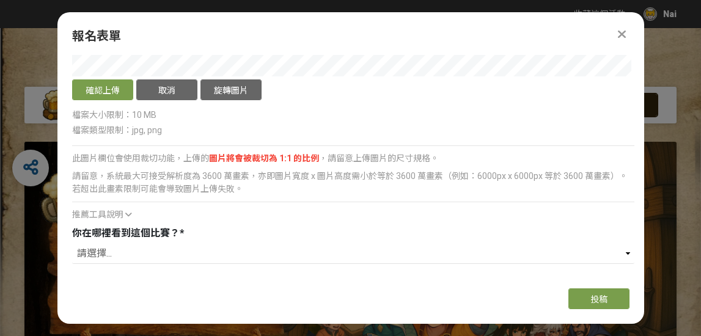
scroll to position [1056, 0]
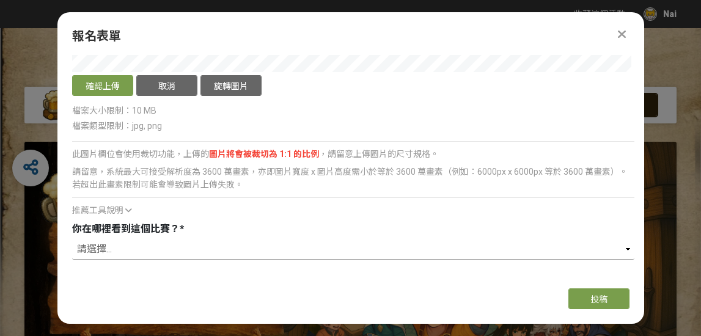
select select "獎金獵人網站"
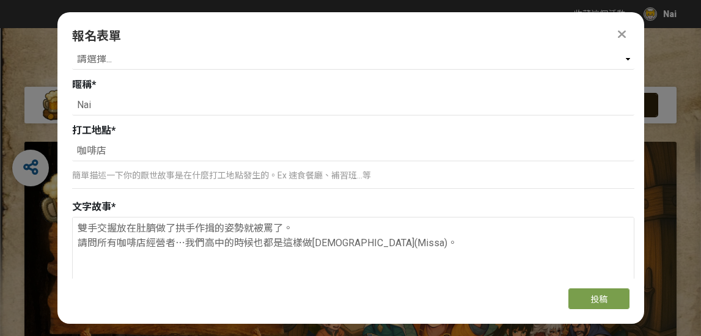
scroll to position [520, 0]
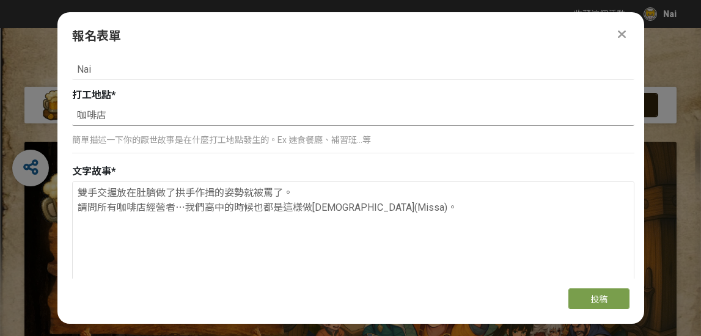
click at [160, 116] on input "咖啡店" at bounding box center [353, 115] width 562 height 21
click at [79, 117] on input "咖啡店" at bounding box center [353, 115] width 562 height 21
click at [177, 192] on textarea "雙手交握放在肚臍做了拱手作揖的姿勢就被罵了。 請問所有咖啡店經營者⋯我們高中的時候也都是這樣做彌撒(Missa)。" at bounding box center [353, 243] width 561 height 122
click at [79, 117] on input "知名咖啡店" at bounding box center [353, 115] width 562 height 21
type input "已經辭職的知名咖啡店"
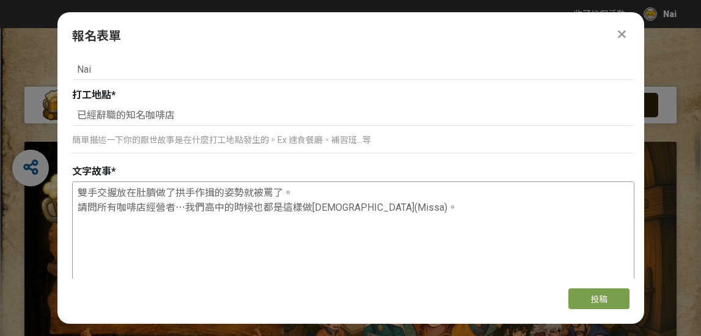
click at [114, 194] on textarea "雙手交握放在肚臍做了拱手作揖的姿勢就被罵了。 請問所有咖啡店經營者⋯我們高中的時候也都是這樣做彌撒(Missa)。" at bounding box center [353, 243] width 561 height 122
click at [222, 193] on textarea "雙手交握放在肚臍做了拱手作揖的姿勢就被罵了。 請問所有咖啡店經營者⋯我們高中的時候也都是這樣做彌撒(Missa)。" at bounding box center [353, 243] width 561 height 122
click at [178, 191] on textarea "雙手交握放在肚臍做了拱手作揖的姿勢就被罵了。 請問所有咖啡店經營者⋯我們高中的時候也都是這樣做彌撒(Missa)。" at bounding box center [353, 243] width 561 height 122
click at [257, 192] on textarea "雙手交握放在肚臍做了拱手作揖的姿勢就被罵了。 請問所有咖啡店經營者⋯我們高中的時候也都是這樣做彌撒(Missa)。" at bounding box center [353, 243] width 561 height 122
click at [269, 192] on textarea "雙手交握放在肚臍做了拱手作揖的姿勢就被罵了。 請問所有咖啡店經營者⋯我們高中的時候也都是這樣做彌撒(Missa)。" at bounding box center [353, 243] width 561 height 122
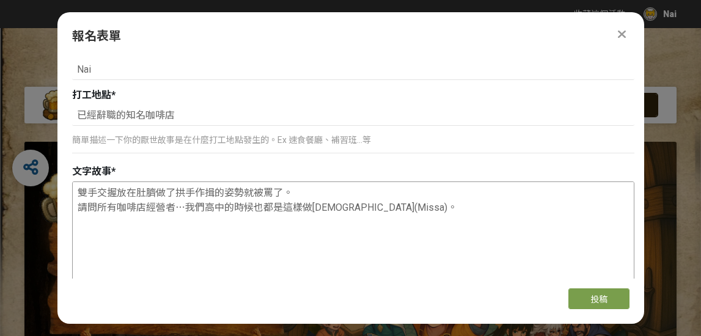
click at [263, 192] on textarea "雙手交握放在肚臍做了拱手作揖的姿勢就被罵了。 請問所有咖啡店經營者⋯我們高中的時候也都是這樣做彌撒(Missa)。" at bounding box center [353, 243] width 561 height 122
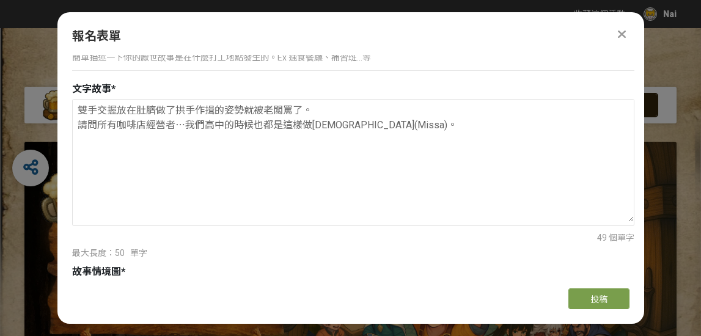
scroll to position [598, 0]
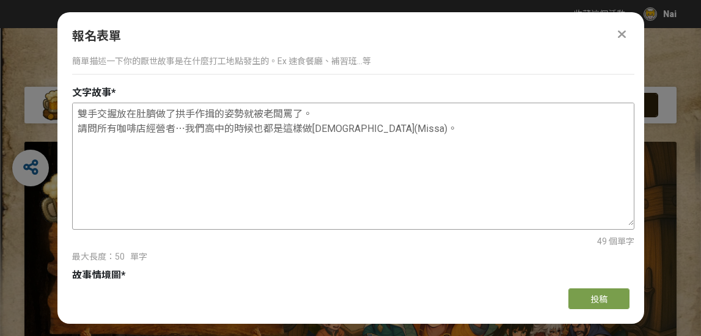
click at [187, 129] on textarea "雙手交握放在肚臍做了拱手作揖的姿勢就被老闆罵了。 請問所有咖啡店經營者⋯我們高中的時候也都是這樣做彌撒(Missa)。" at bounding box center [353, 164] width 561 height 122
click at [205, 131] on textarea "雙手交握放在肚臍做了拱手作揖的姿勢就被老闆罵了。 請問所有咖啡店經營者⋯我們高中的時候也都是這樣做彌撒(Missa)。" at bounding box center [353, 164] width 561 height 122
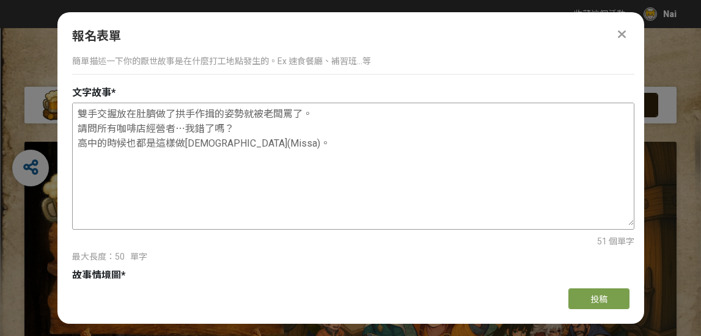
click at [224, 129] on textarea "雙手交握放在肚臍做了拱手作揖的姿勢就被老闆罵了。 請問所有咖啡店經營者⋯我錯了嗎？ 高中的時候也都是這樣做彌撒(Missa)。" at bounding box center [353, 164] width 561 height 122
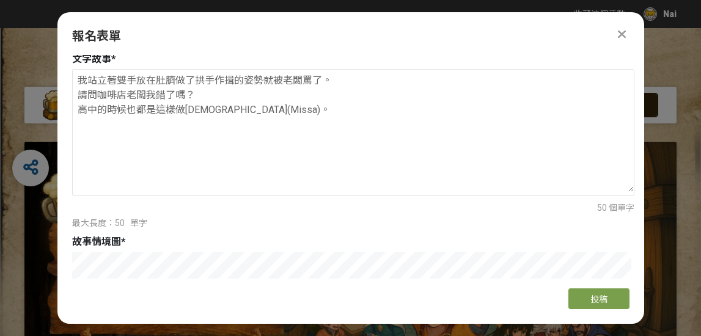
scroll to position [911, 0]
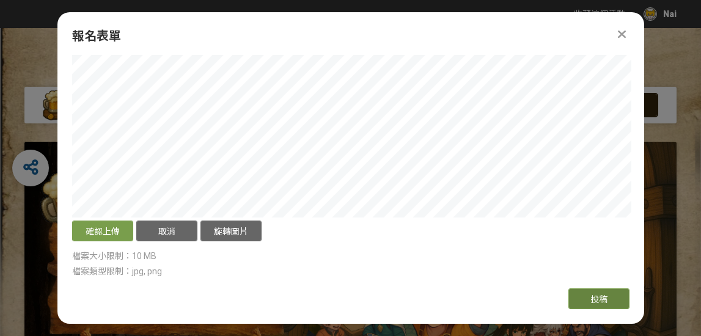
type textarea "我站立著雙手放在肚臍做了拱手作揖的姿勢就被老闆罵了。 請問咖啡店老闆我錯了嗎？ 高中的時候也都是這樣做彌撒(Missa)。"
click at [600, 303] on span "投稿" at bounding box center [598, 300] width 17 height 10
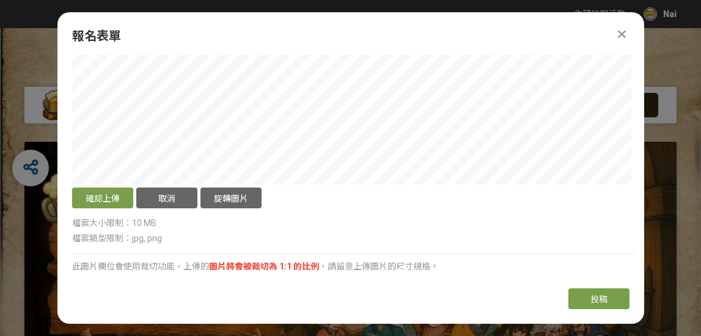
scroll to position [943, 0]
click at [113, 205] on button "確認上傳" at bounding box center [102, 198] width 61 height 21
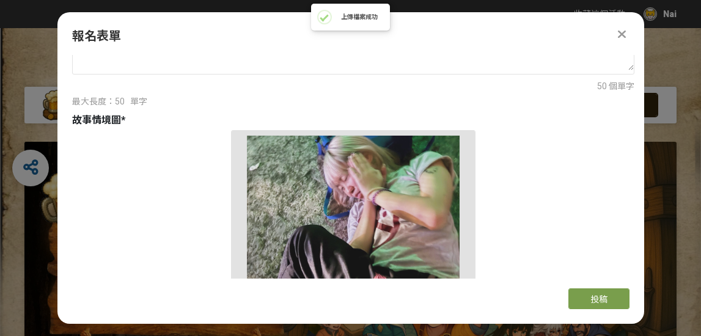
scroll to position [865, 0]
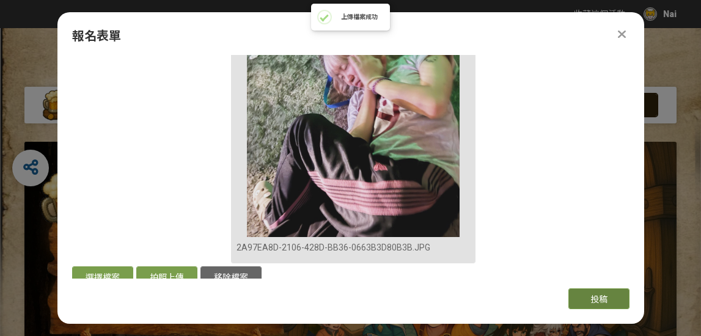
click at [590, 300] on span "投稿" at bounding box center [598, 300] width 17 height 10
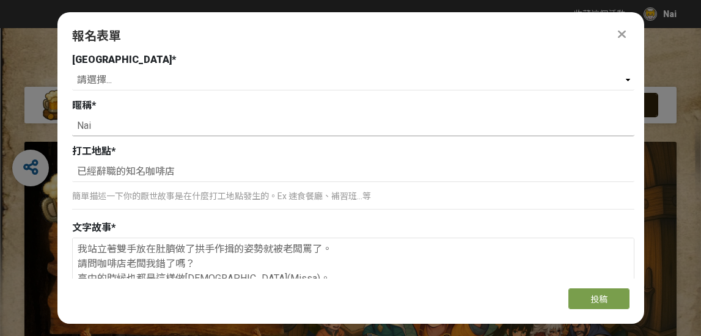
scroll to position [502, 0]
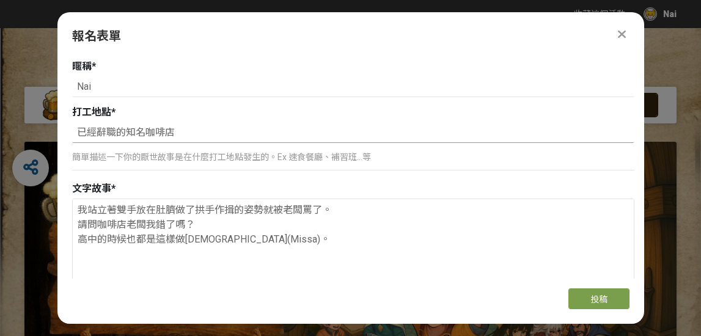
click at [98, 132] on input "已經辭職的知名咖啡店" at bounding box center [353, 132] width 562 height 21
type input "已辭職的知名咖啡店"
click at [89, 210] on textarea "我站立著雙手放在肚臍做了拱手作揖的姿勢就被老闆罵了。 請問咖啡店老闆我錯了嗎？ 高中的時候也都是這樣做彌撒(Missa)。" at bounding box center [353, 260] width 561 height 122
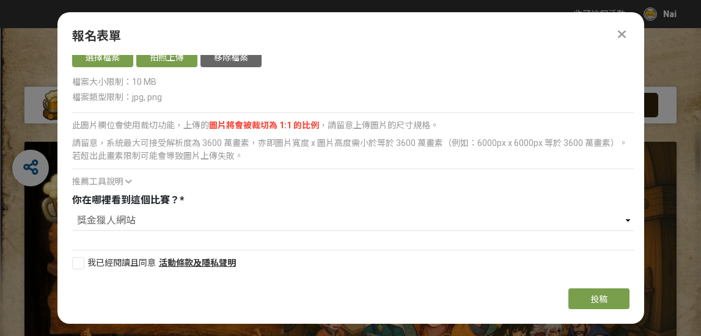
scroll to position [1085, 0]
type textarea "站立著雙手放在肚臍做了拱手作揖的姿勢就被老闆罵了。 請問咖啡店老闆我錯了嗎？ 高中的時候也都是這樣做彌撒(Missa)。"
click at [593, 303] on span "投稿" at bounding box center [598, 300] width 17 height 10
click at [81, 262] on div at bounding box center [78, 263] width 12 height 12
checkbox input "true"
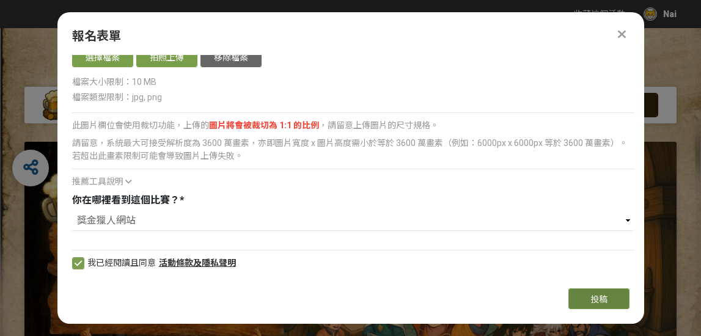
click at [627, 296] on button "投稿" at bounding box center [598, 299] width 61 height 21
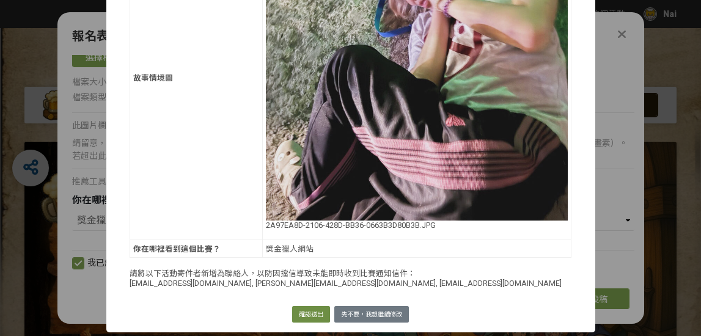
scroll to position [394, 0]
click at [309, 316] on button "確認送出" at bounding box center [311, 314] width 38 height 17
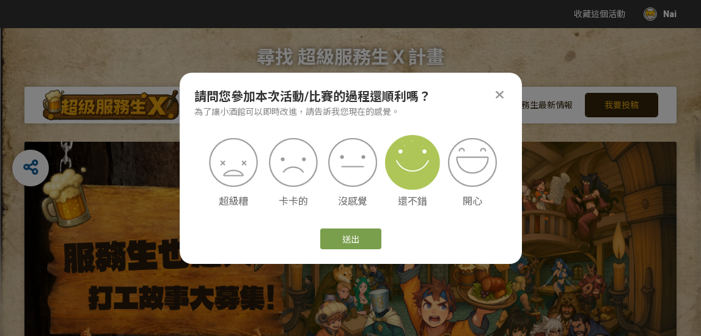
click at [419, 155] on img at bounding box center [412, 162] width 55 height 55
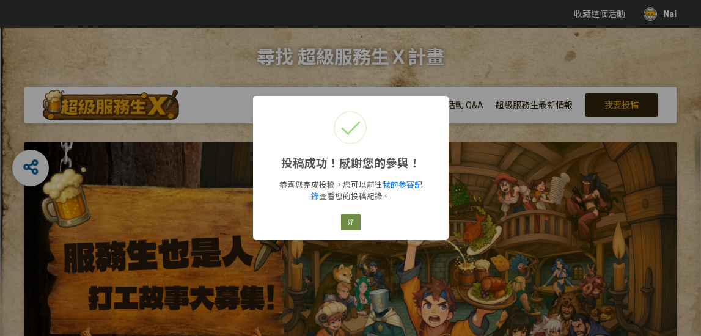
click at [352, 216] on button "好" at bounding box center [351, 222] width 20 height 17
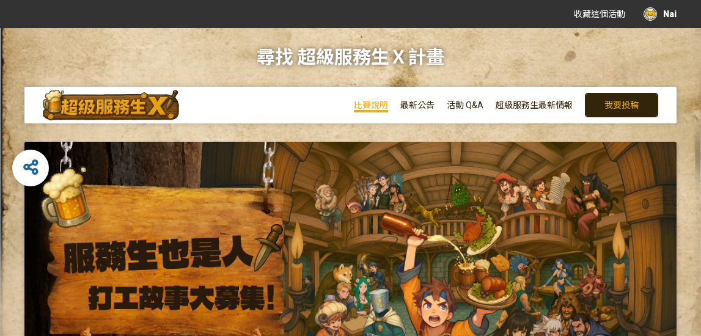
click at [377, 106] on span "比賽說明" at bounding box center [371, 105] width 34 height 10
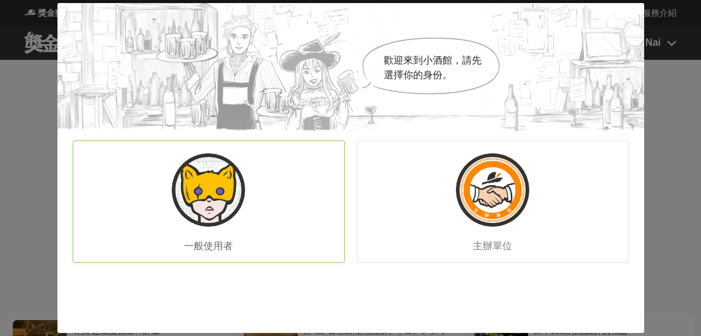
click at [306, 169] on div "一般使用者" at bounding box center [209, 202] width 272 height 122
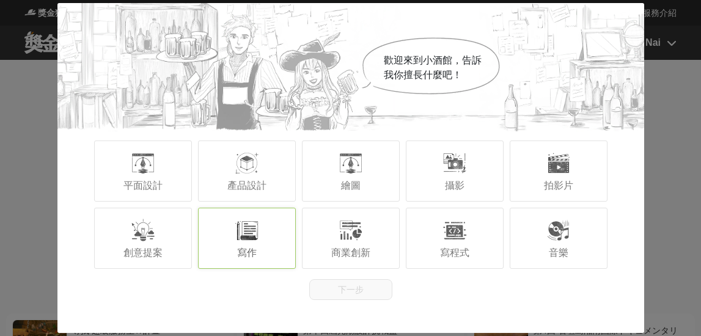
click at [259, 242] on div at bounding box center [247, 230] width 24 height 24
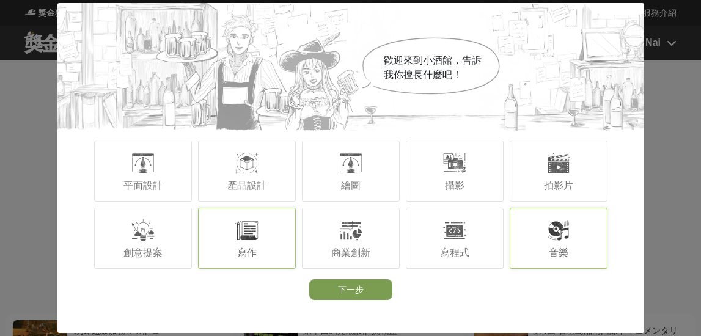
click at [561, 240] on div at bounding box center [558, 230] width 24 height 24
click at [518, 166] on div "拍影片" at bounding box center [559, 171] width 98 height 61
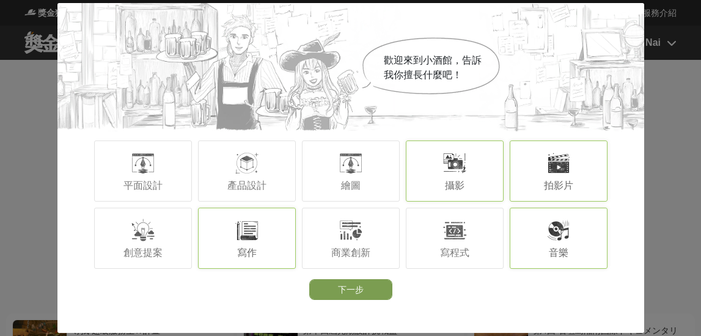
click at [445, 168] on div at bounding box center [455, 163] width 24 height 24
click at [331, 177] on div "繪圖" at bounding box center [351, 171] width 98 height 61
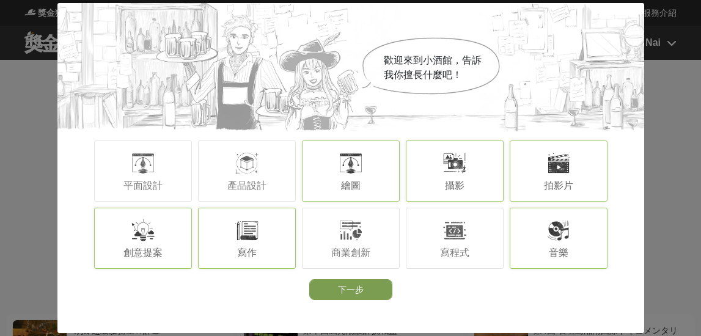
click at [131, 235] on div at bounding box center [143, 230] width 24 height 24
click at [347, 282] on button "下一步" at bounding box center [350, 289] width 83 height 21
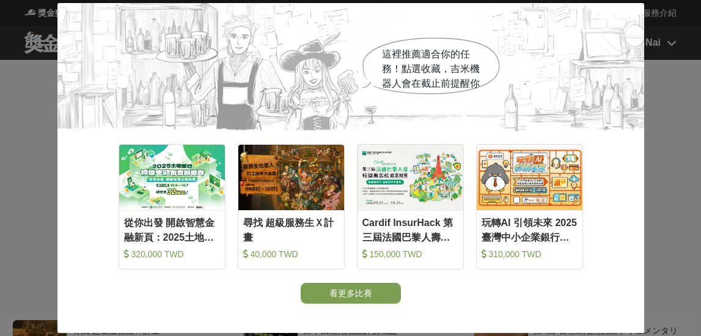
click at [682, 131] on div "這裡推薦適合你的任務！點選收藏，[PERSON_NAME]機器人會在截止前提醒你 收藏 從你出發 開啟智慧金融新頁：2025土地銀行校園金融創意挑戰賽 320…" at bounding box center [350, 168] width 701 height 336
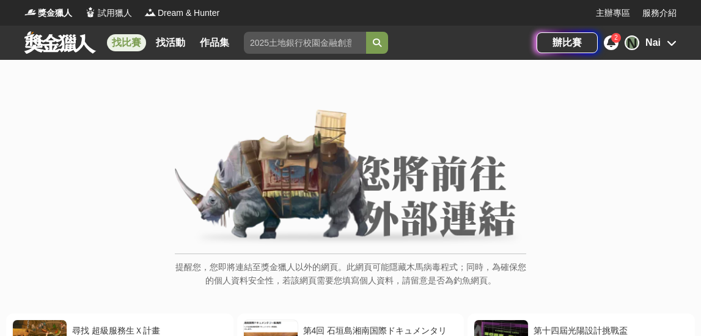
click at [115, 39] on link "找比賽" at bounding box center [126, 42] width 39 height 17
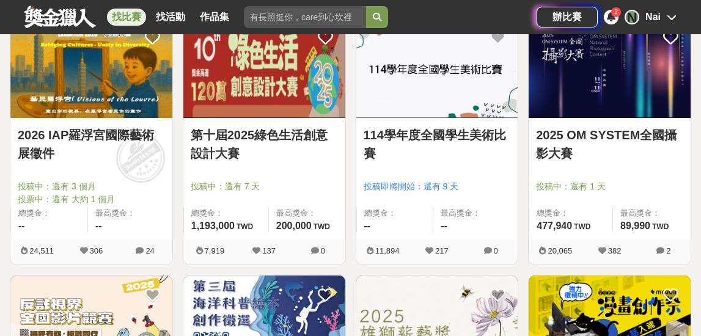
scroll to position [1026, 0]
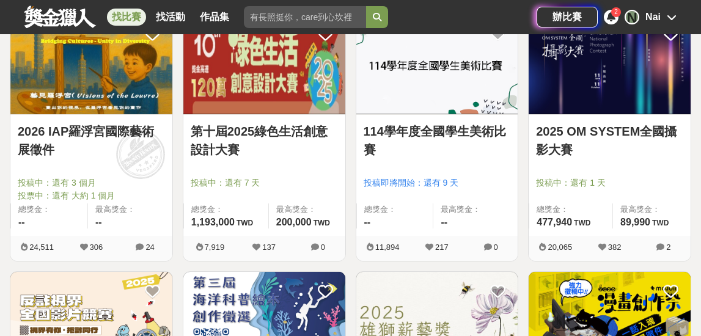
click at [388, 131] on link "114學年度全國學生美術比賽" at bounding box center [437, 140] width 147 height 37
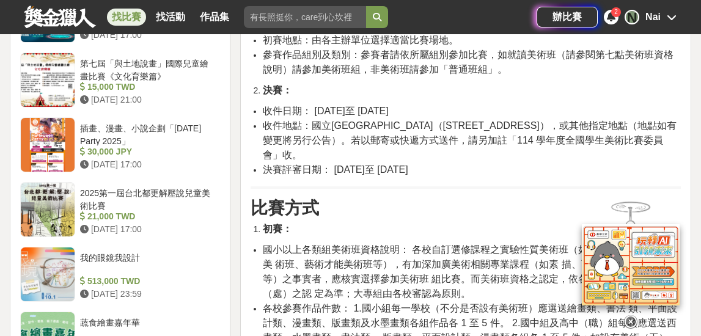
scroll to position [1291, 0]
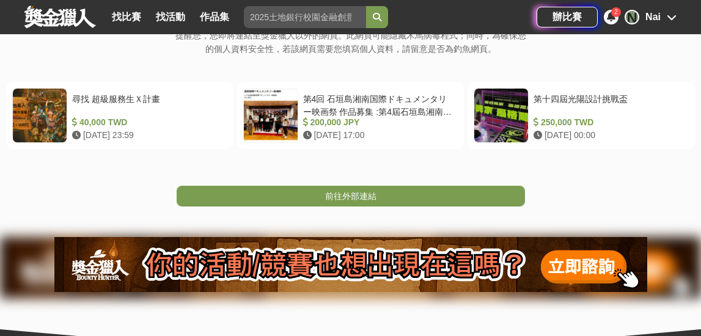
scroll to position [308, 0]
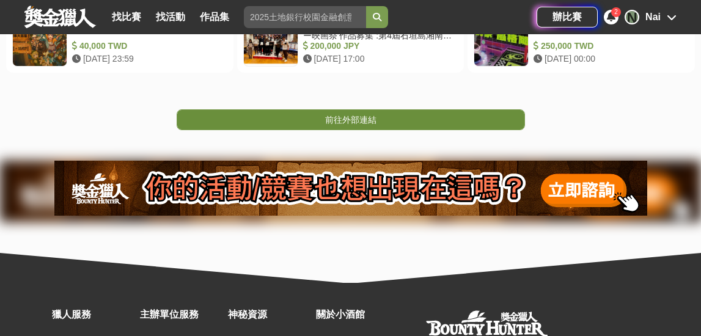
click at [385, 123] on link "前往外部連結" at bounding box center [351, 119] width 348 height 21
